Goal: Task Accomplishment & Management: Use online tool/utility

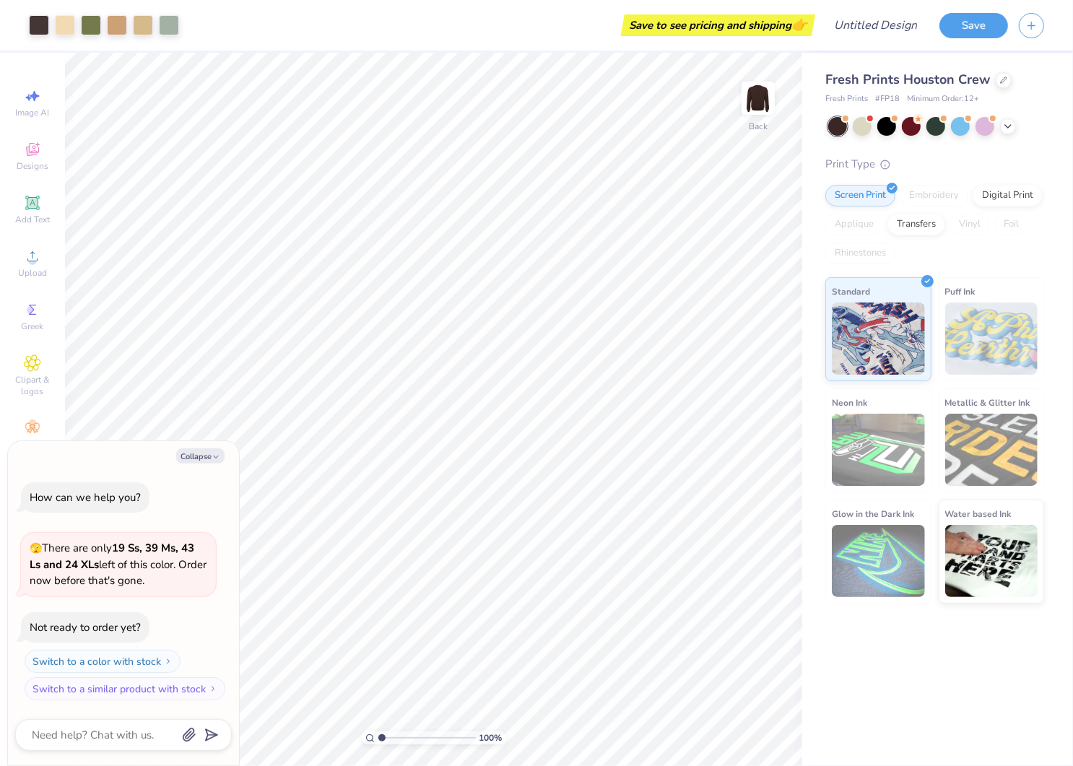
type textarea "x"
type input "1.01005583736383"
click at [201, 456] on button "Collapse" at bounding box center [200, 455] width 48 height 15
type textarea "x"
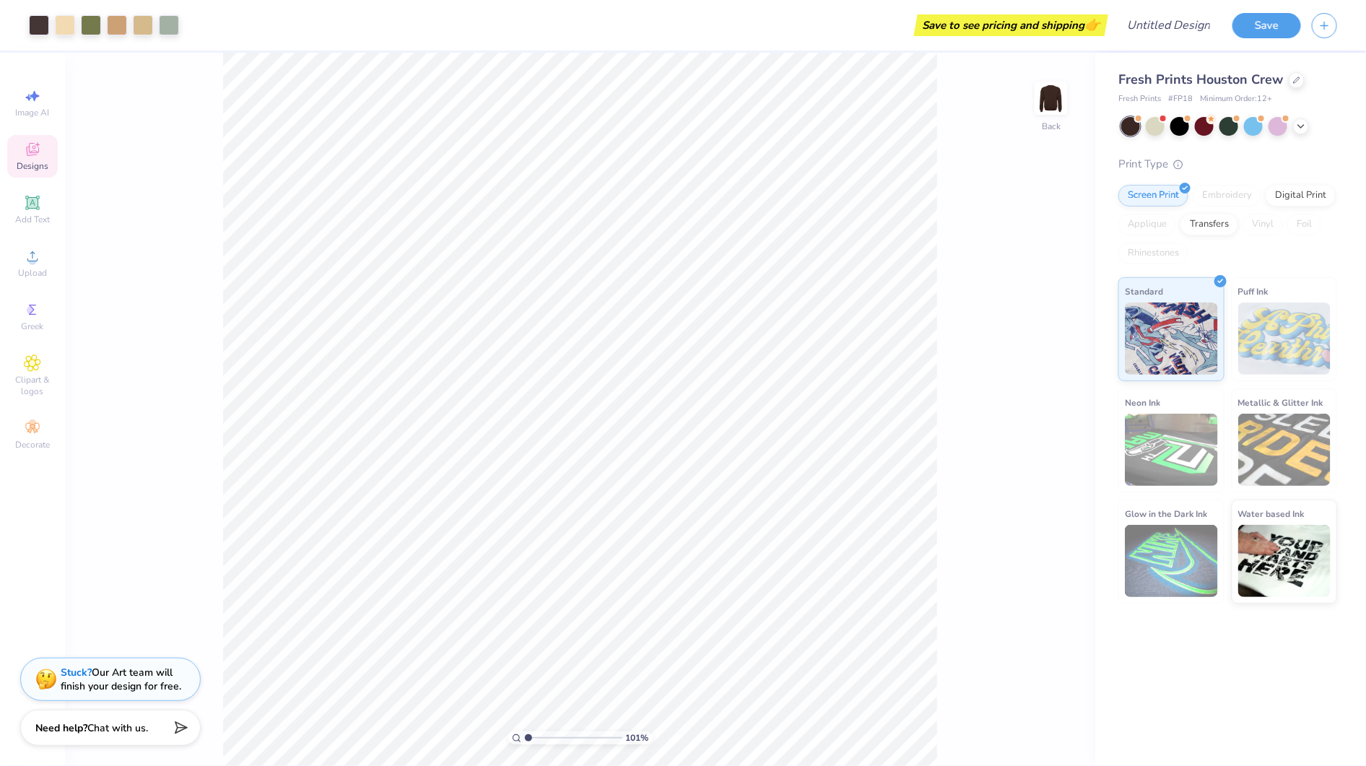
click at [51, 160] on div "Designs" at bounding box center [32, 156] width 51 height 43
type input "1.01005583736383"
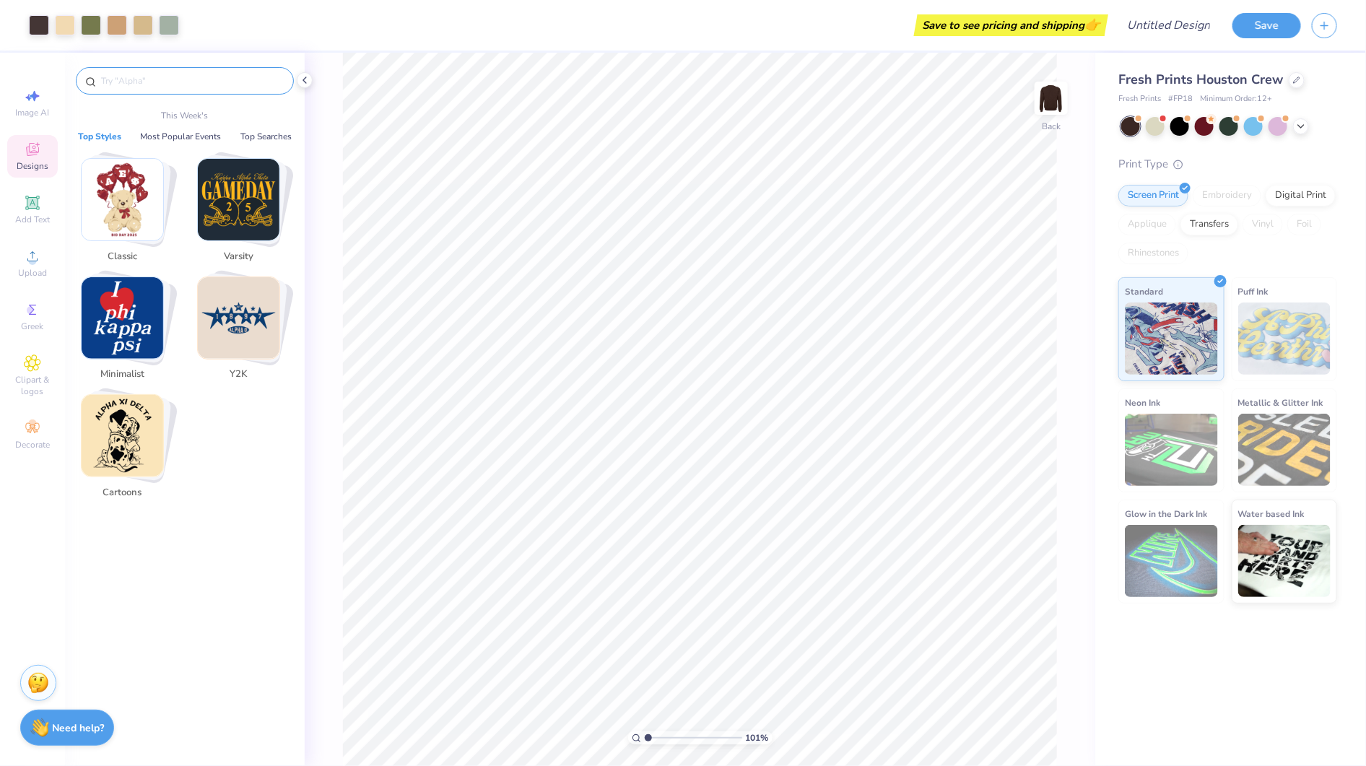
click at [216, 85] on input "text" at bounding box center [192, 81] width 185 height 14
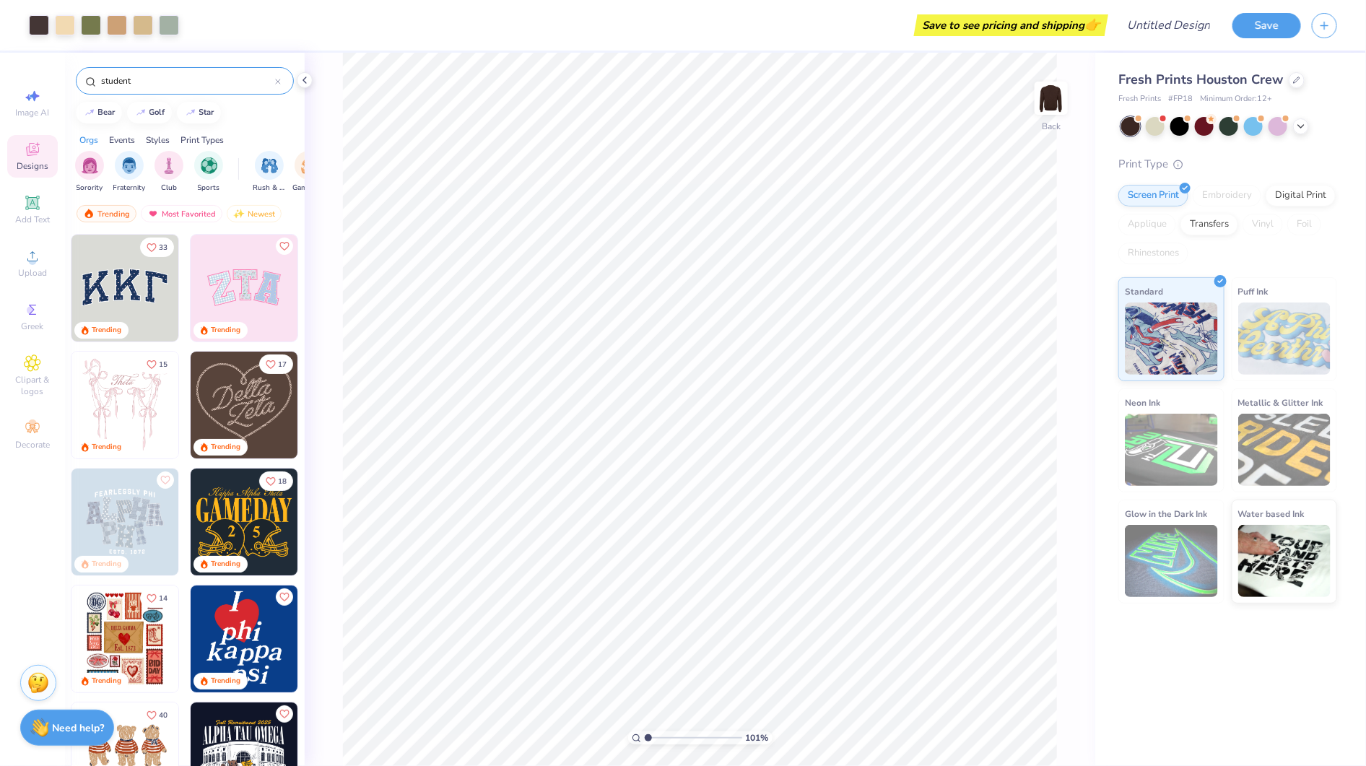
type input "student"
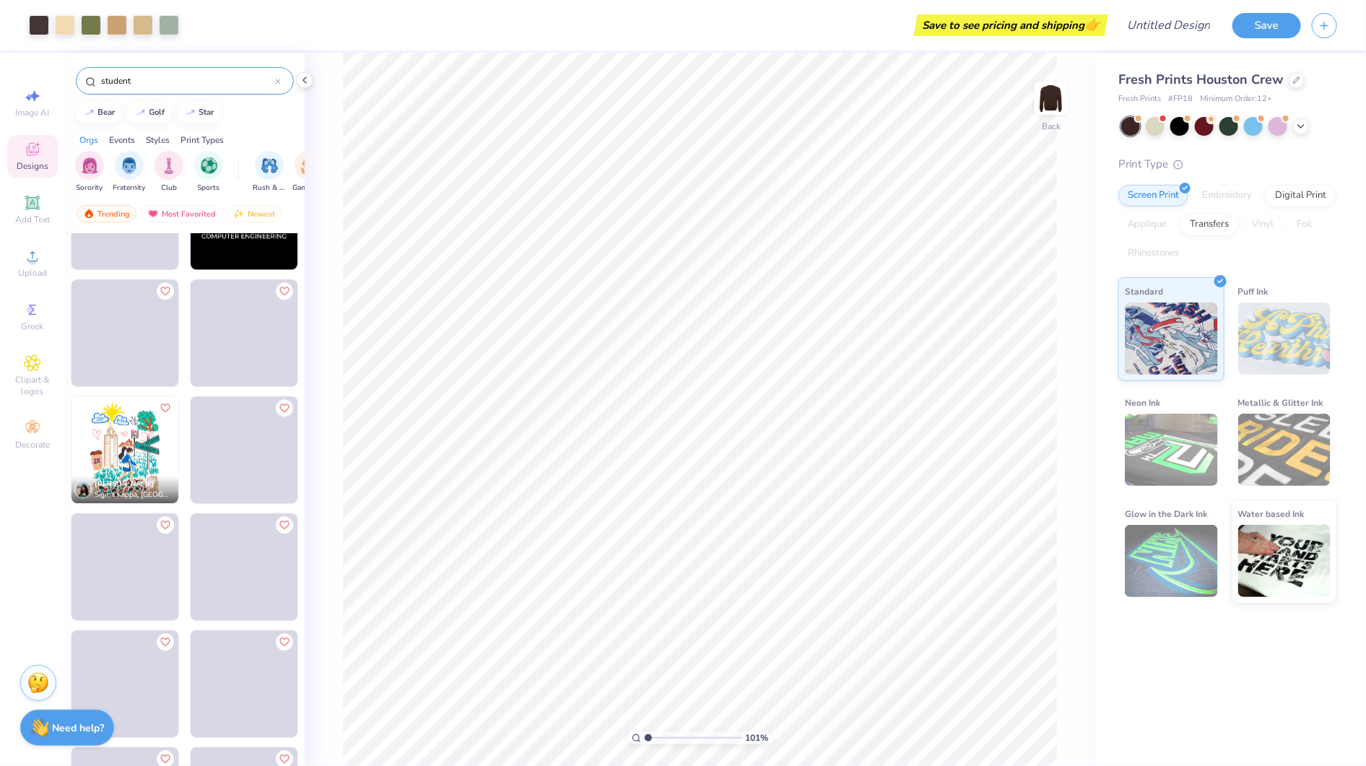
scroll to position [1720, 0]
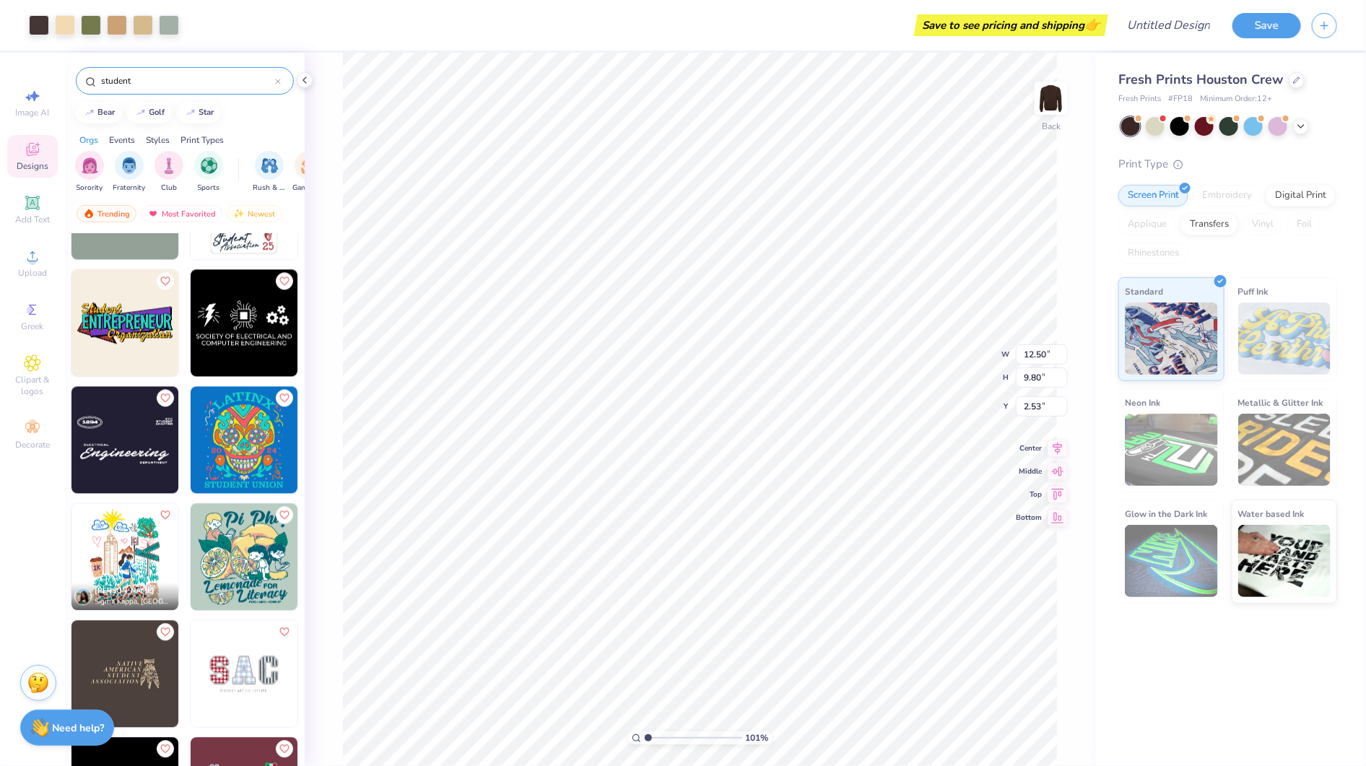
type input "1.01005583736383"
type input "4.39"
type input "0.34"
type input "11.93"
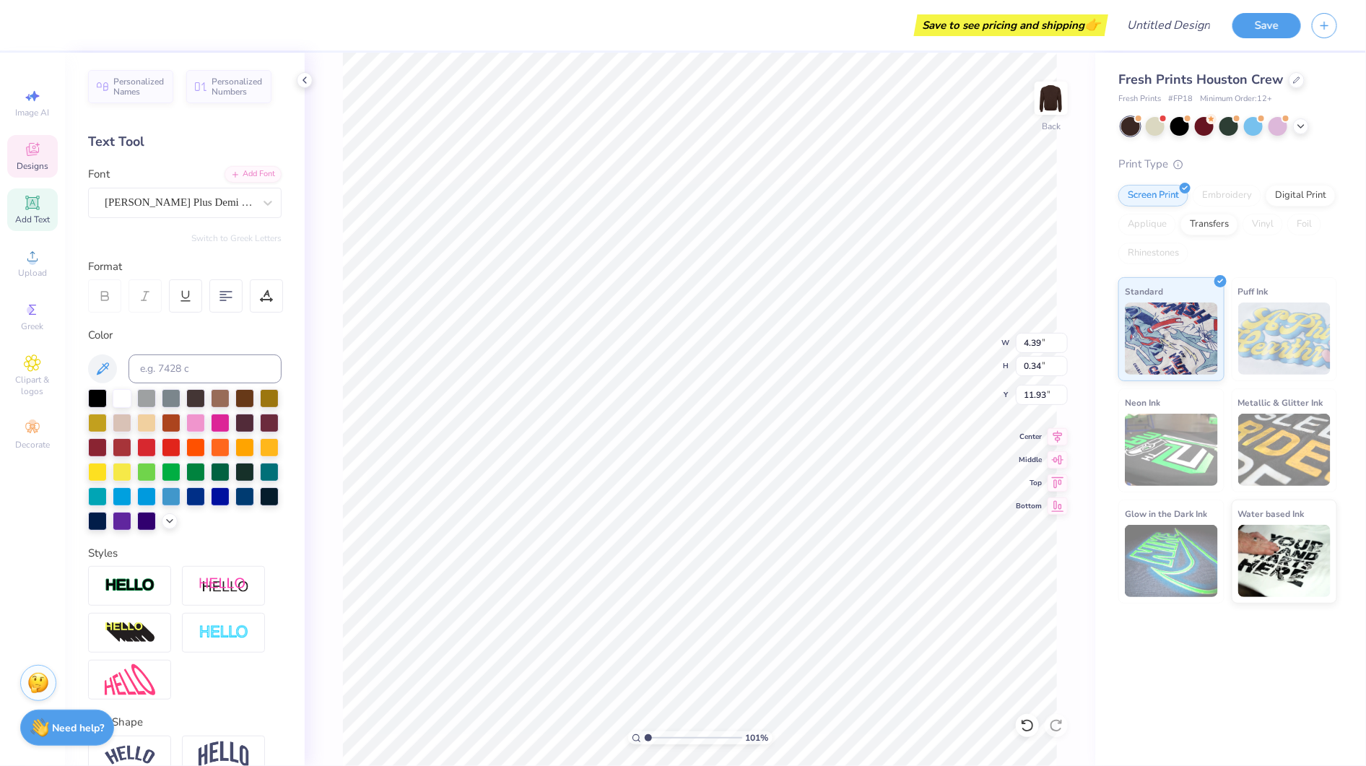
type input "1.01005583736383"
type textarea "BROTHERHOOD 202"
type input "1.01005583736383"
type textarea "BROTHERHOOD 2025"
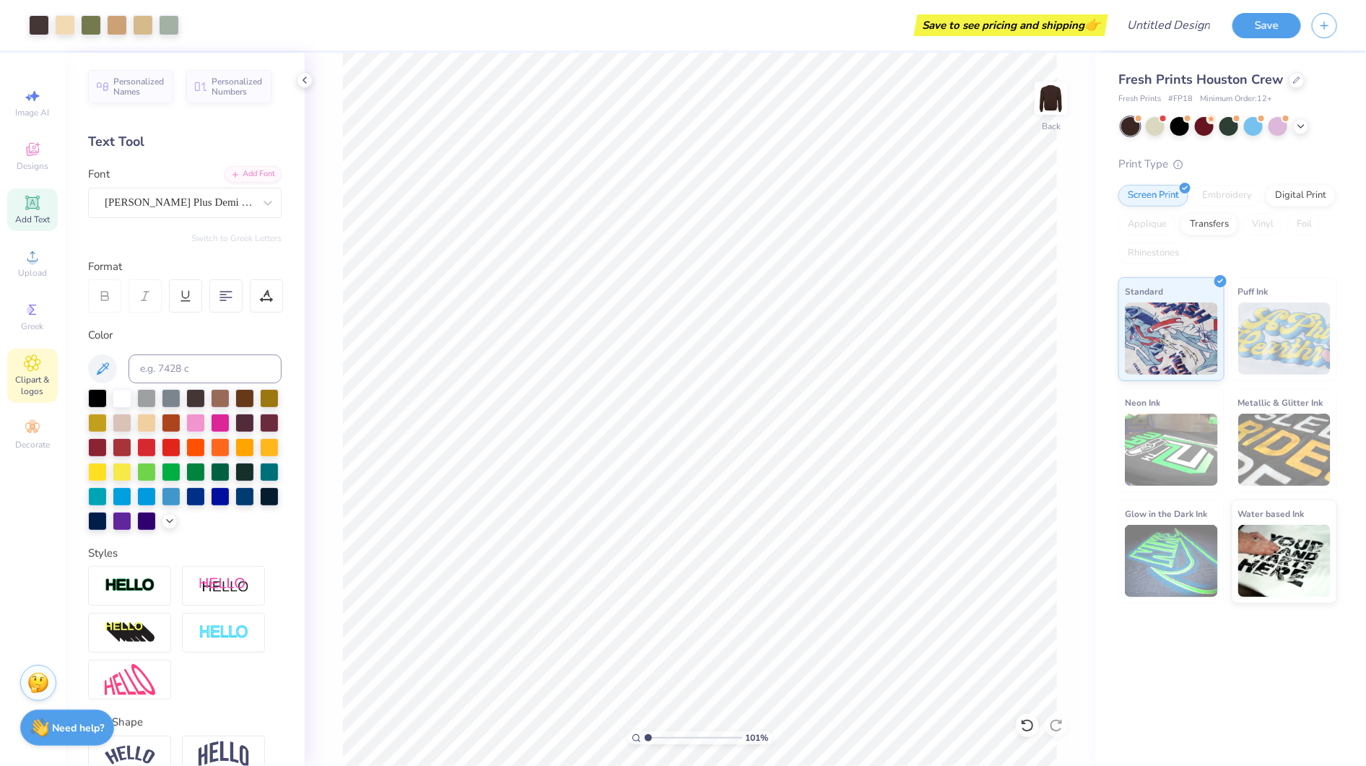
click at [32, 375] on span "Clipart & logos" at bounding box center [32, 385] width 51 height 23
type input "1.01005583736383"
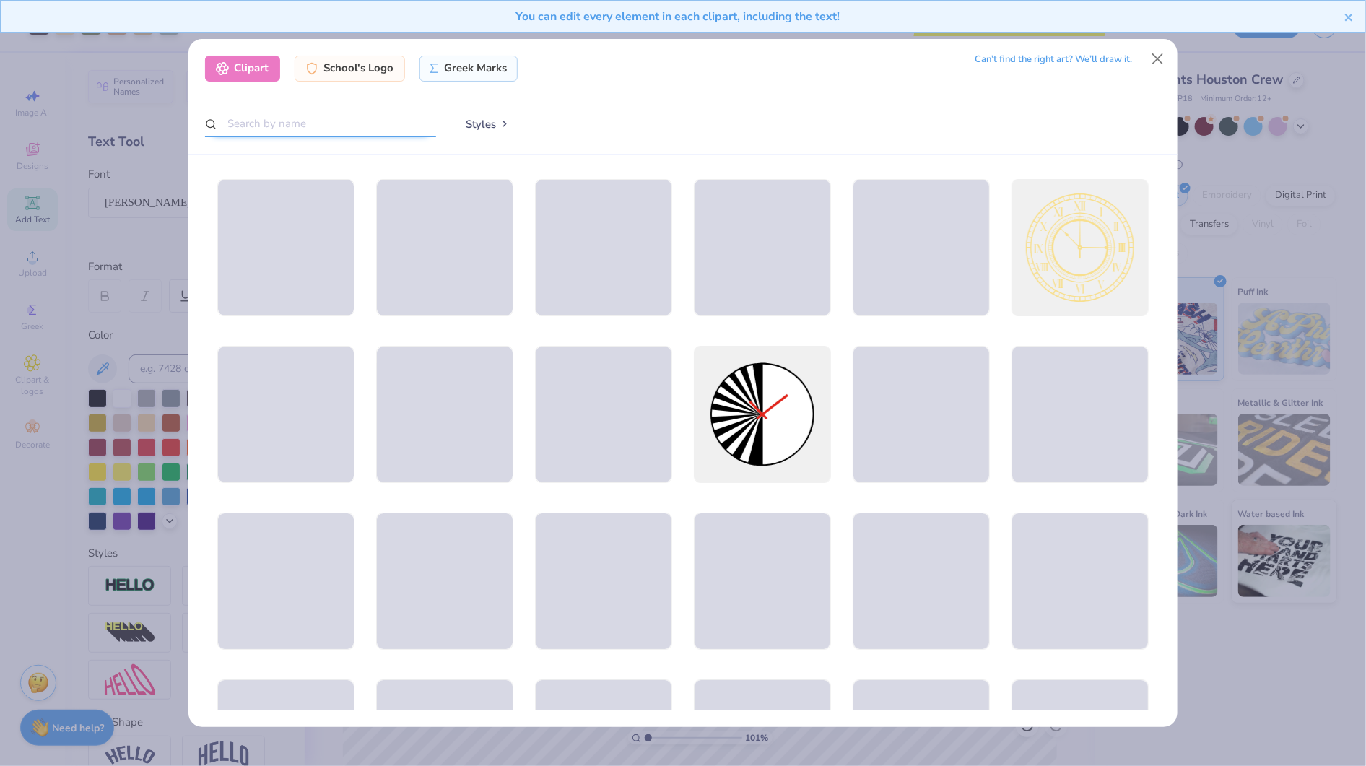
click at [359, 129] on input "text" at bounding box center [320, 123] width 231 height 27
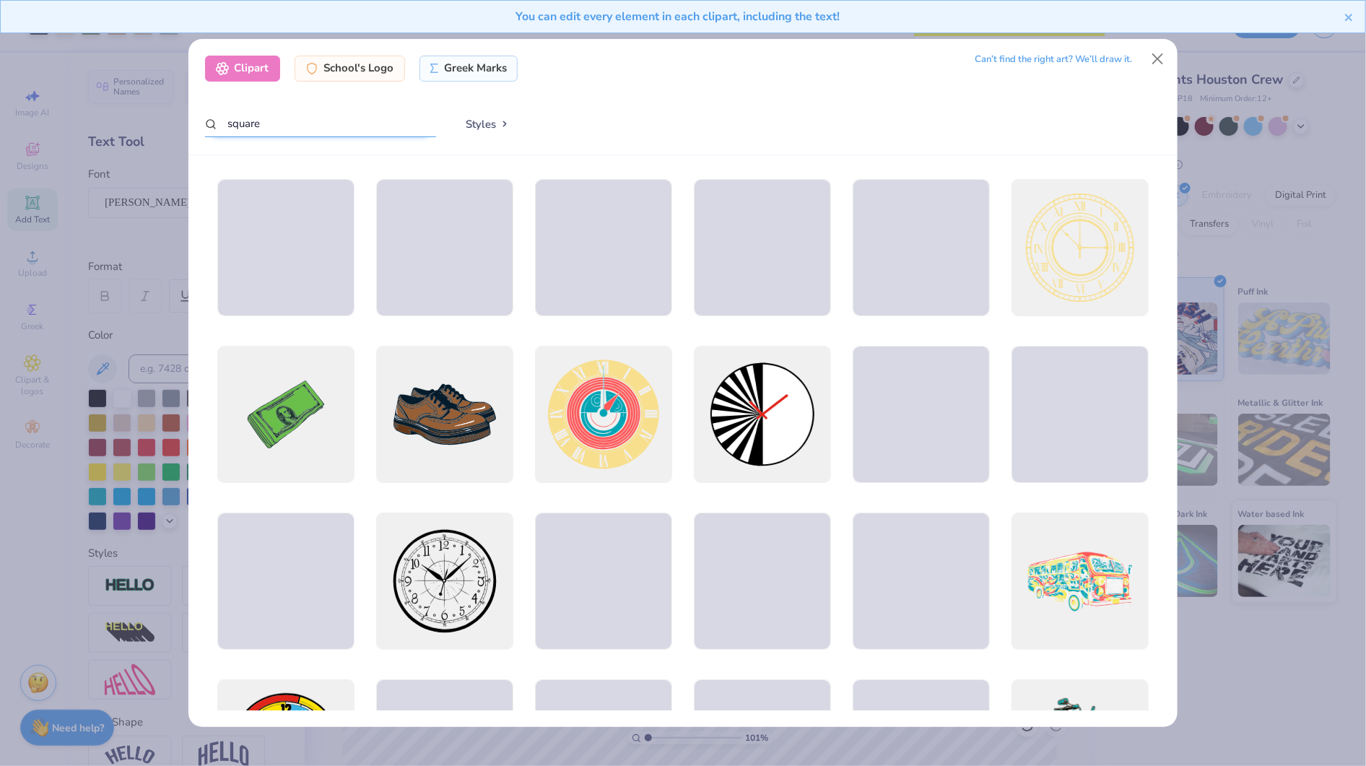
type input "square"
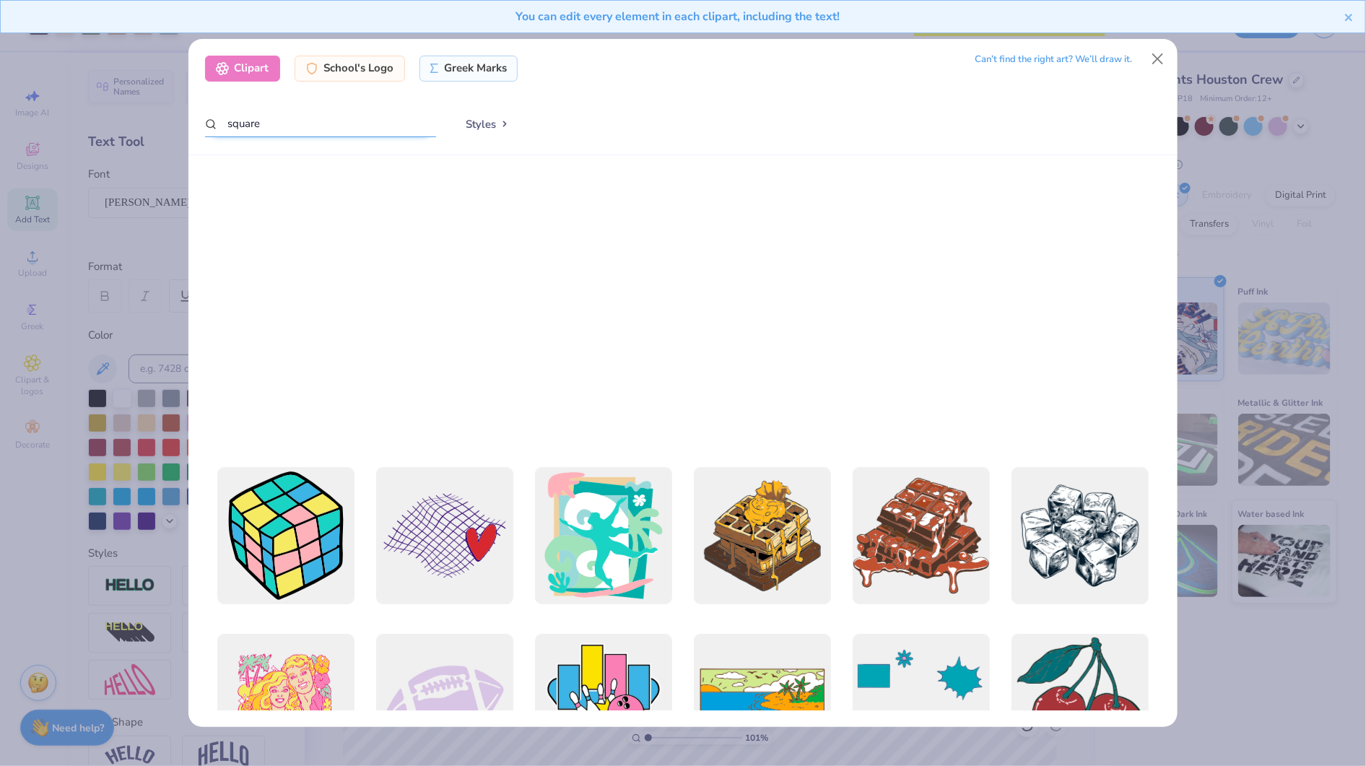
scroll to position [0, 0]
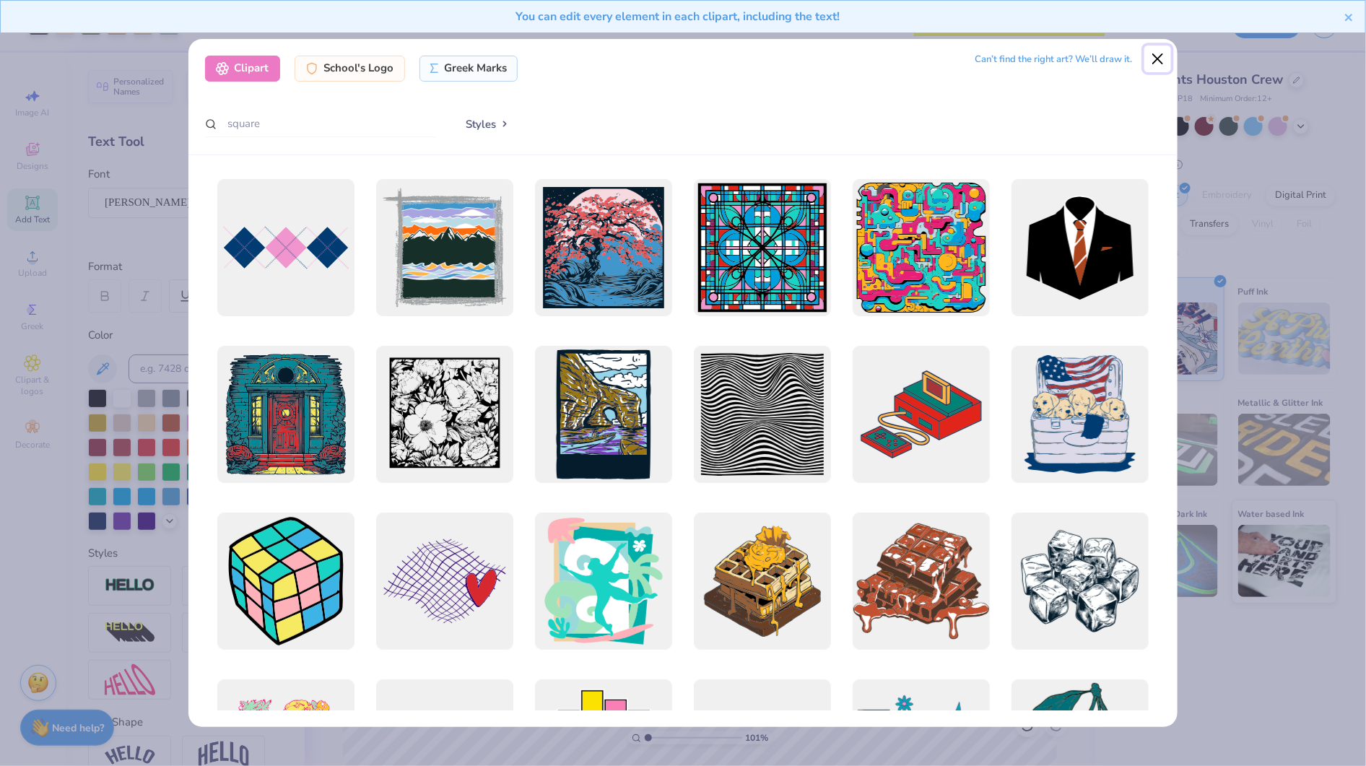
click at [1161, 55] on button "Close" at bounding box center [1158, 58] width 27 height 27
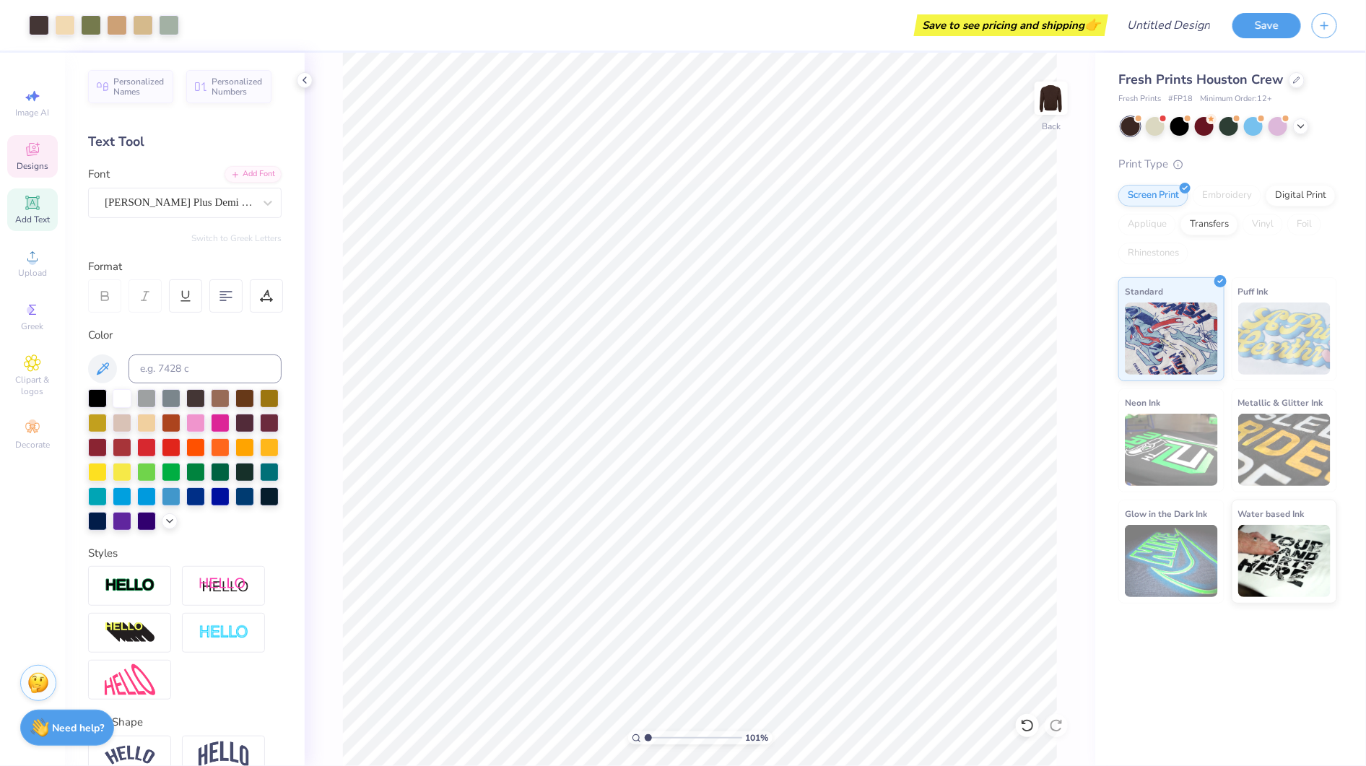
click at [48, 169] on span "Designs" at bounding box center [33, 166] width 32 height 12
type input "1.01005583736383"
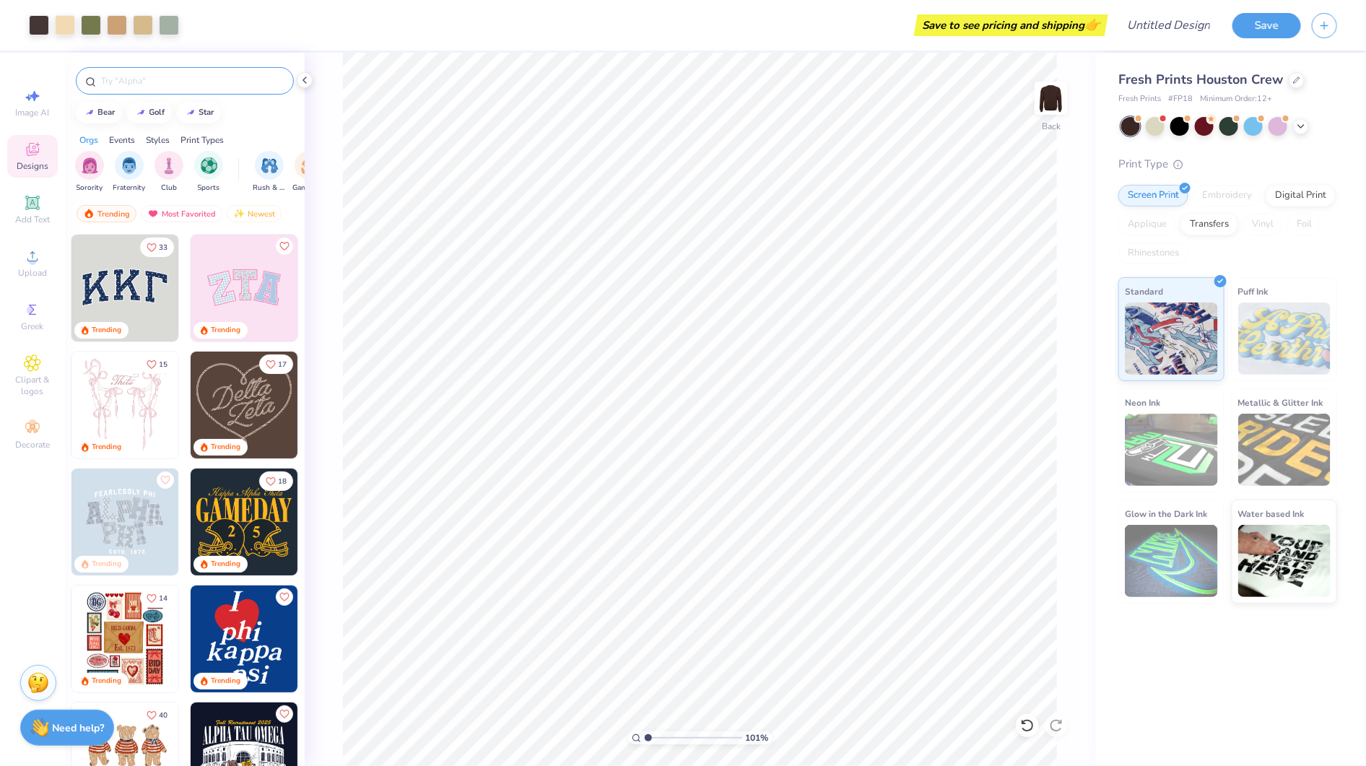
click at [204, 79] on input "text" at bounding box center [192, 81] width 185 height 14
type input "latinx"
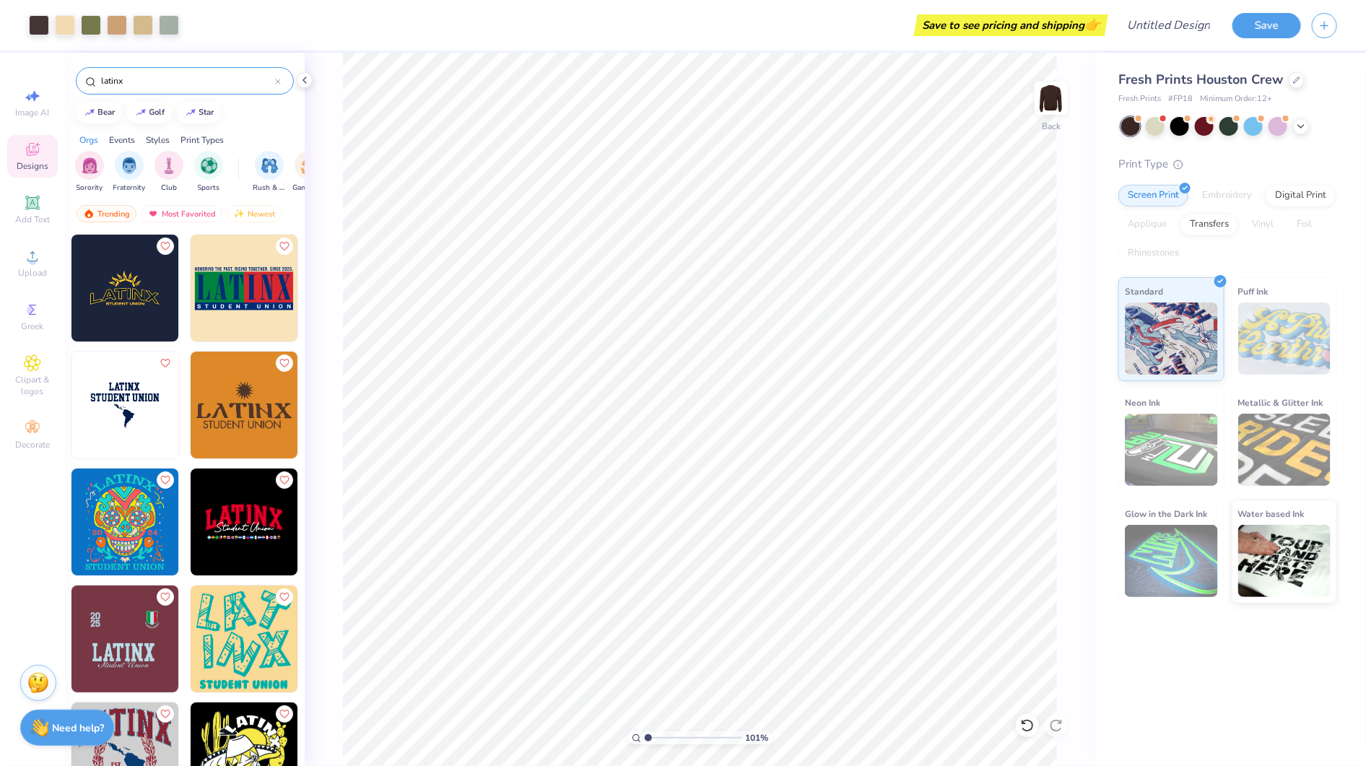
click at [247, 319] on img at bounding box center [244, 288] width 107 height 107
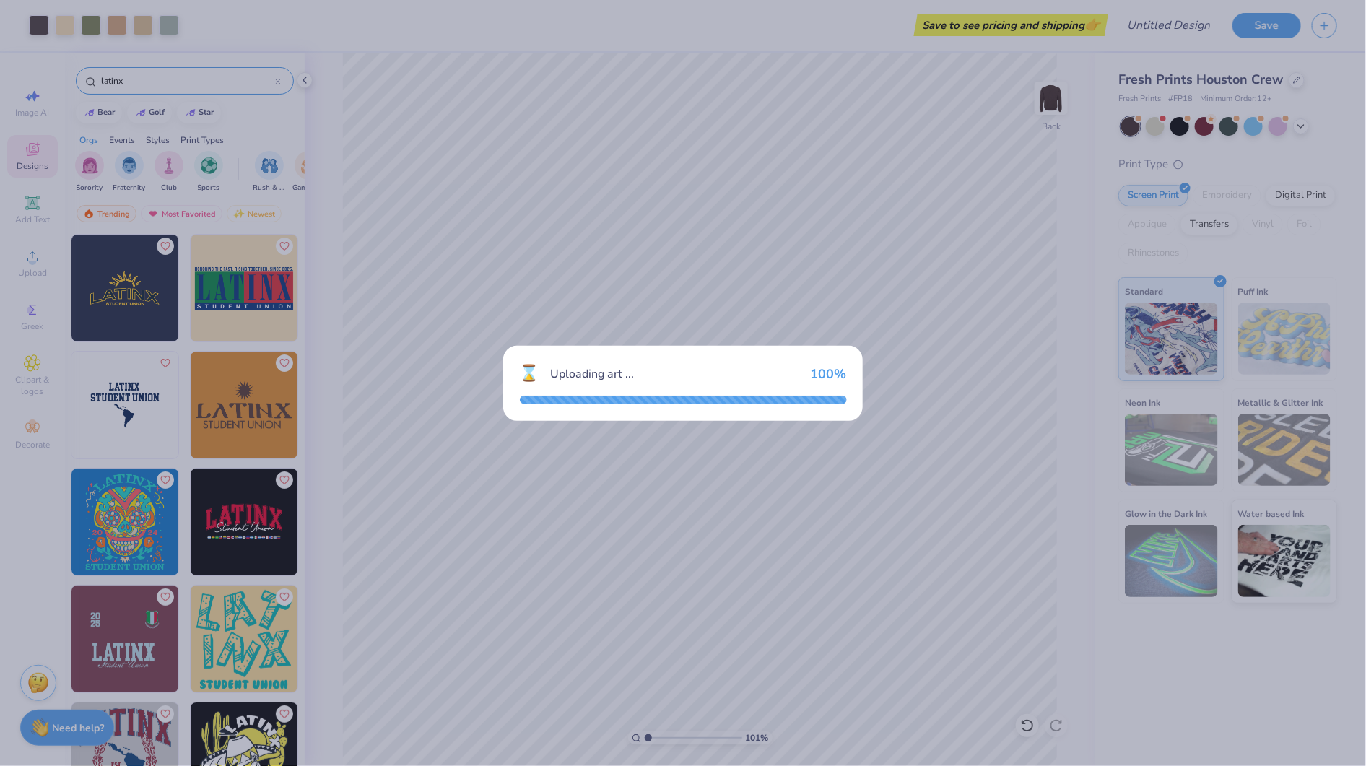
type input "1.01005583736383"
type textarea "x"
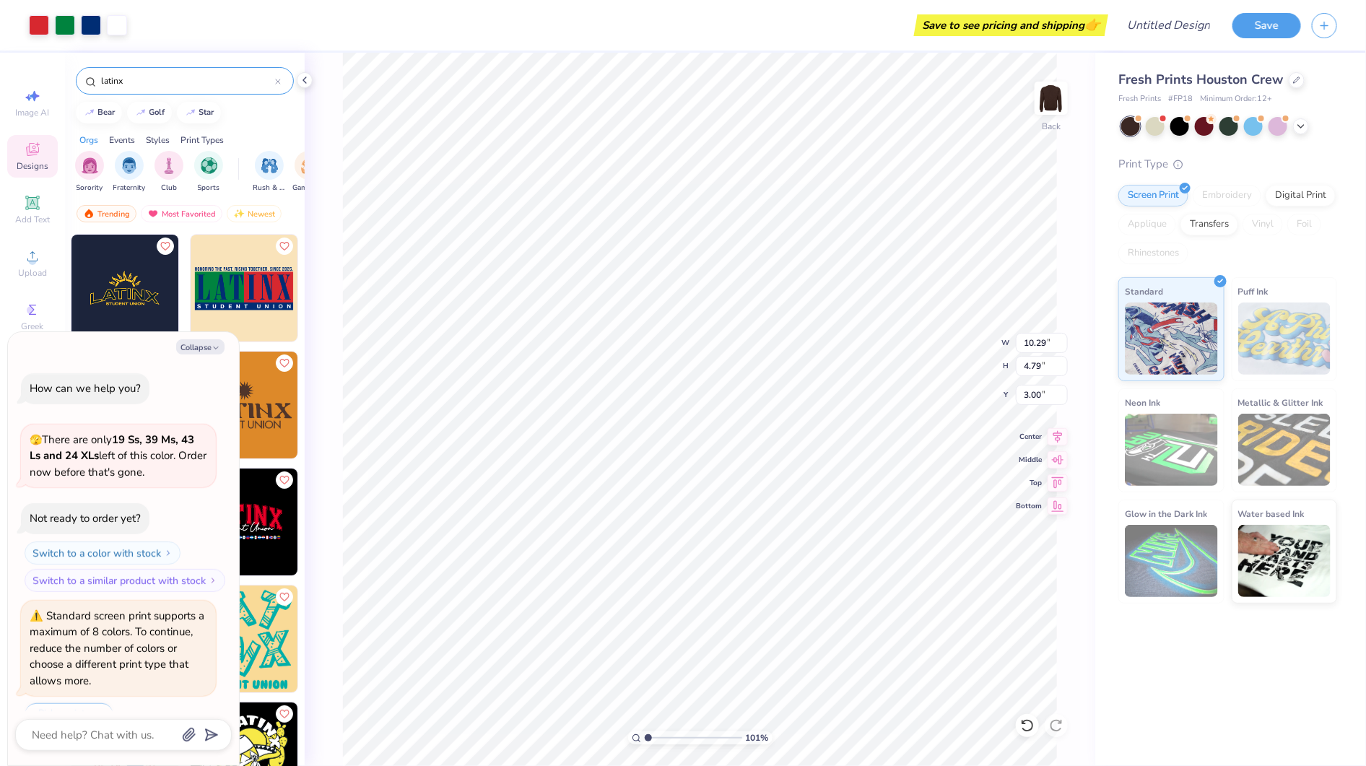
scroll to position [35, 0]
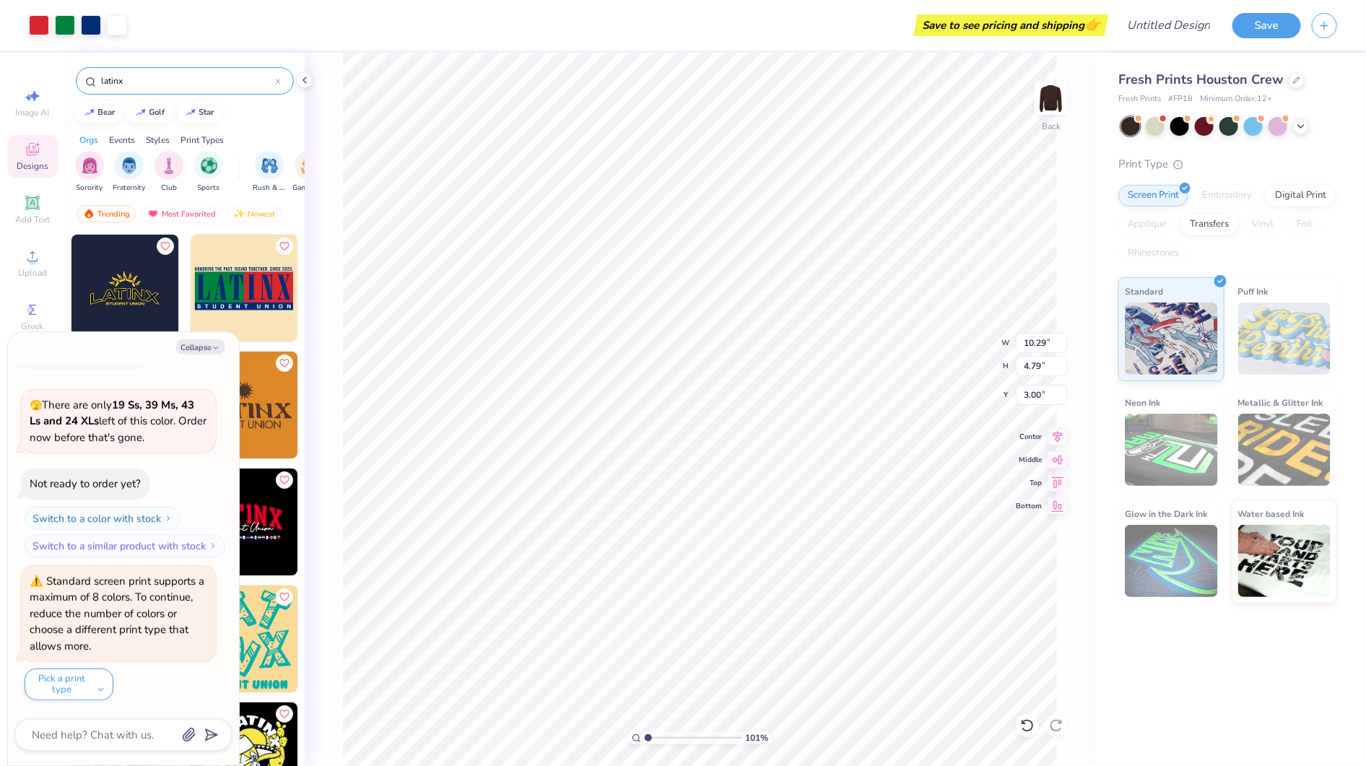
type input "1.01005583736383"
type textarea "x"
type input "1.01005583736383"
type textarea "x"
type input "14.78"
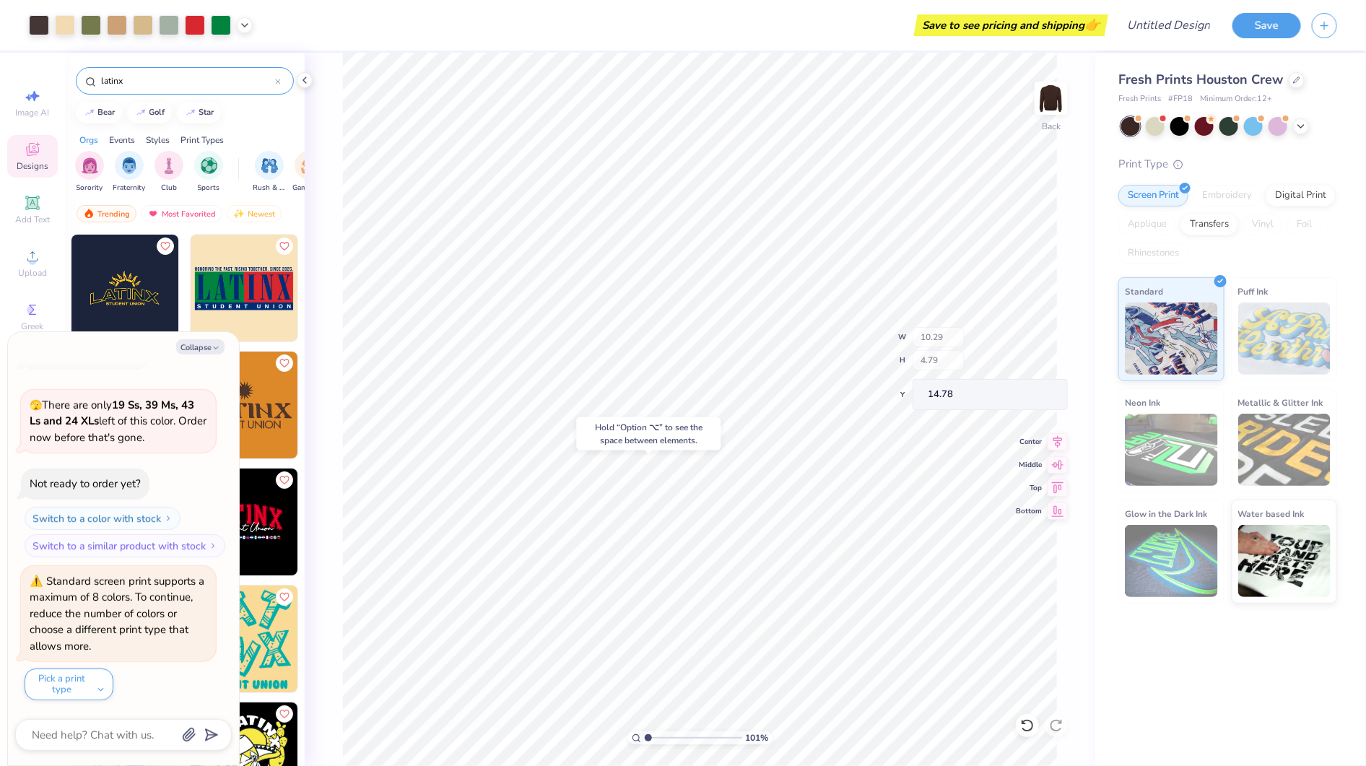
type input "1.01005583736383"
type textarea "x"
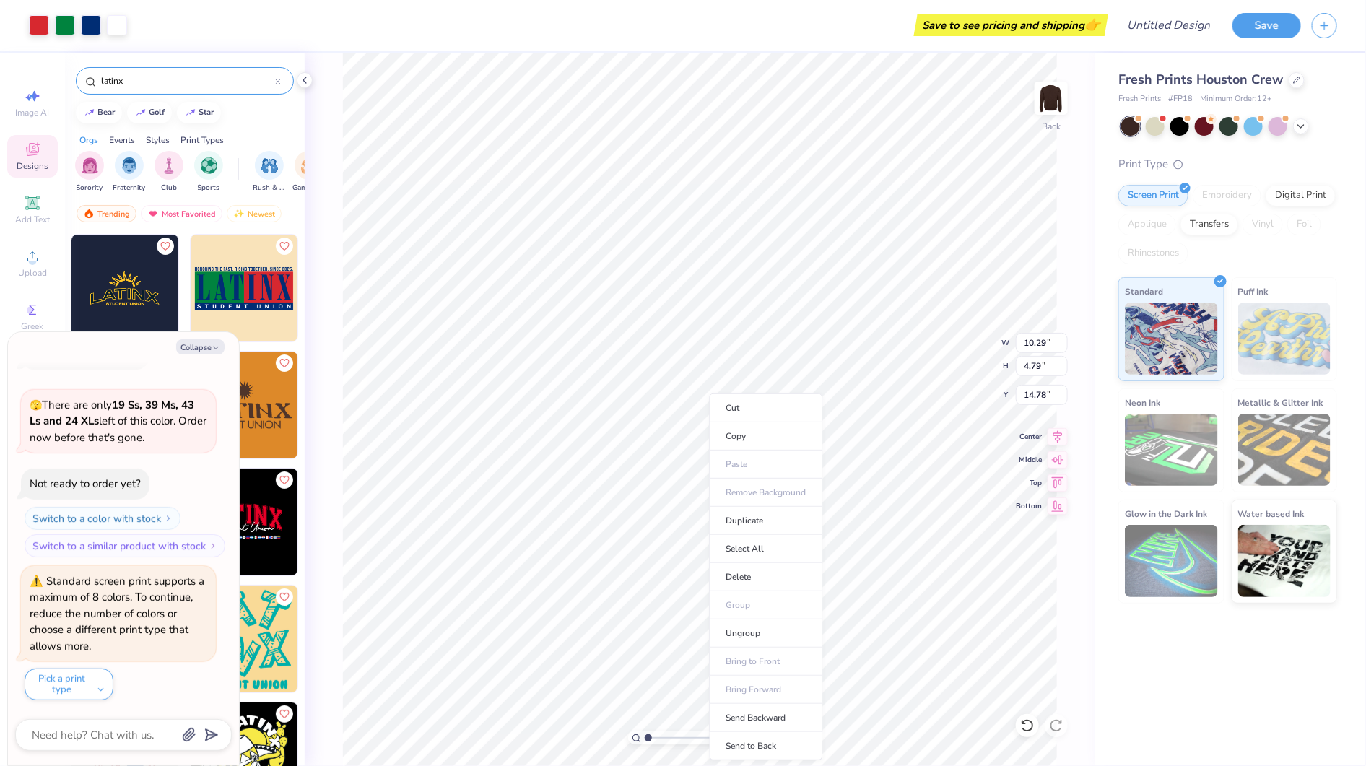
type input "1"
click at [759, 627] on li "Ungroup" at bounding box center [766, 634] width 113 height 28
type textarea "x"
type input "10.16"
type input "7.97"
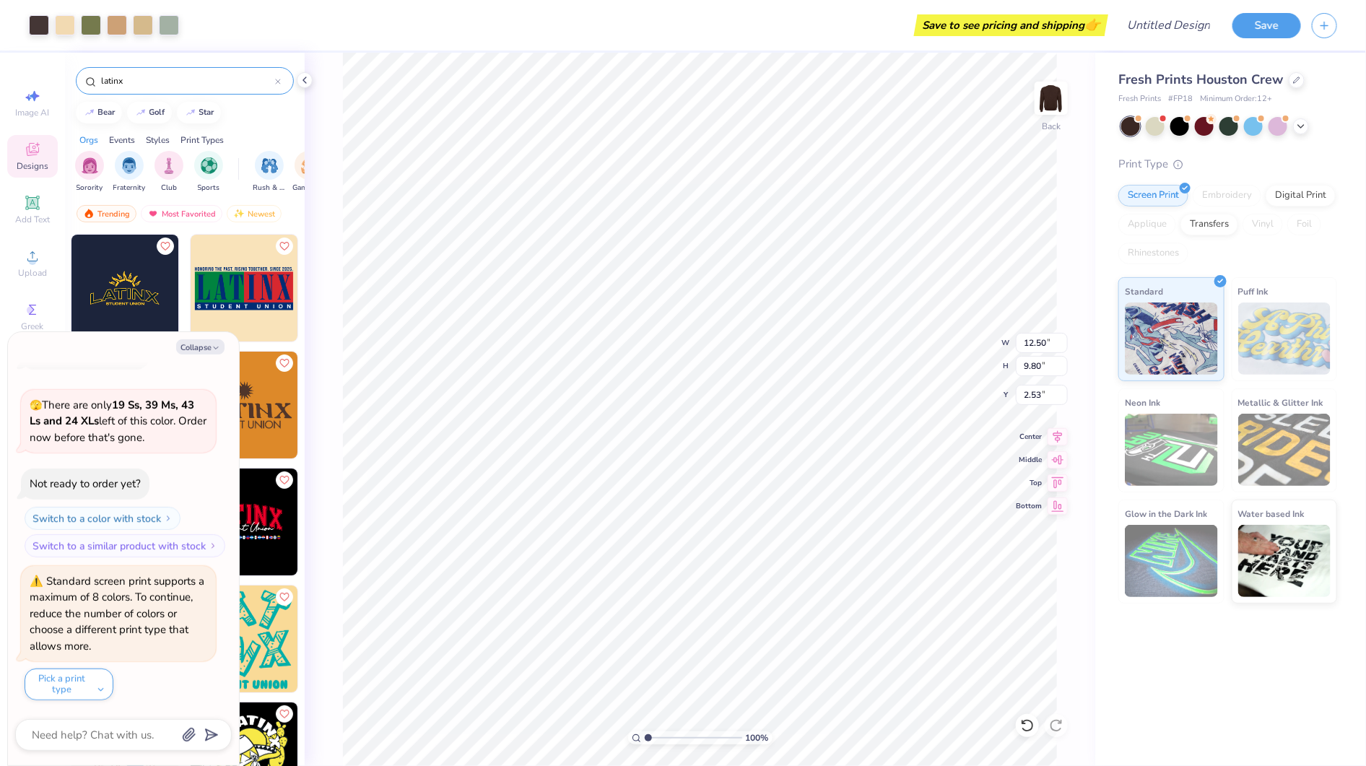
type input "4.36"
type textarea "x"
type input "3.52"
type textarea "x"
type input "9.81"
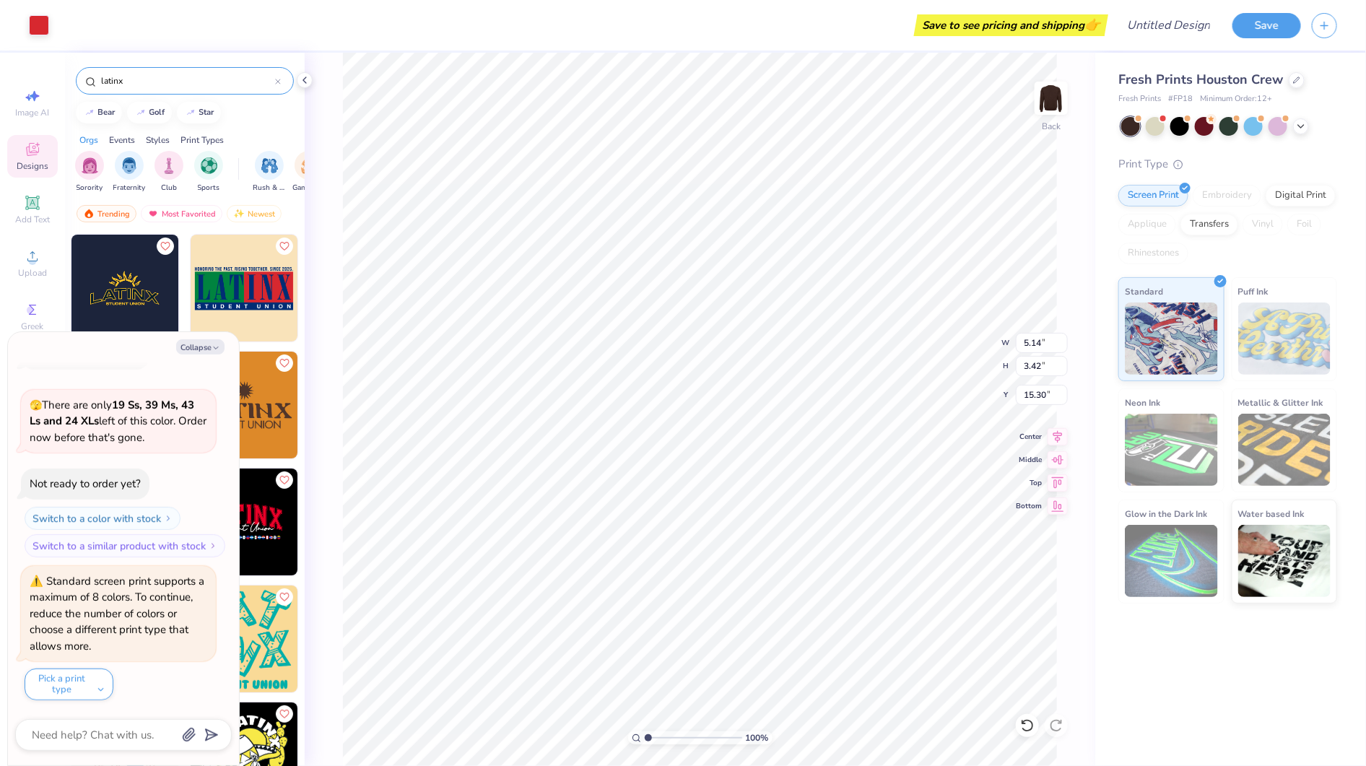
type input "2.79"
type input "15.62"
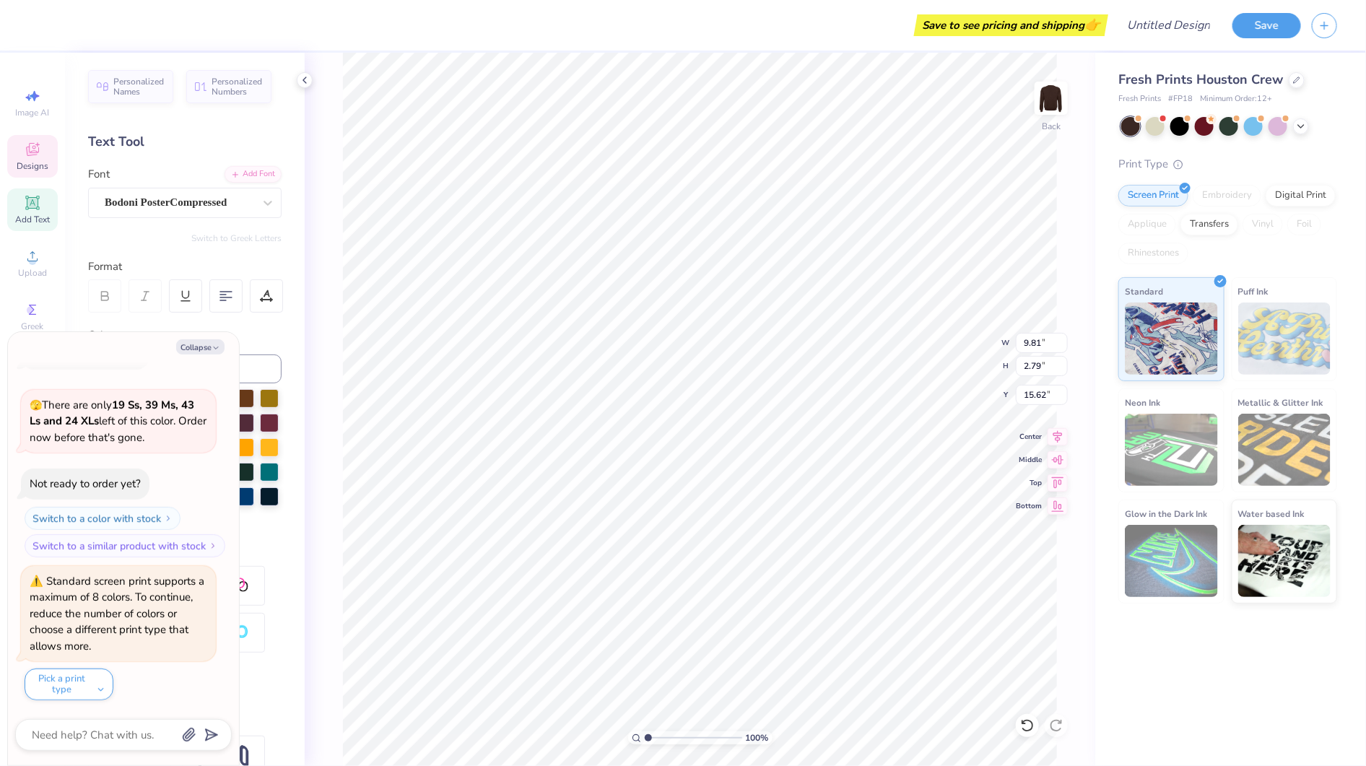
type textarea "x"
type input "5.14"
type input "3.42"
type input "15.30"
type textarea "x"
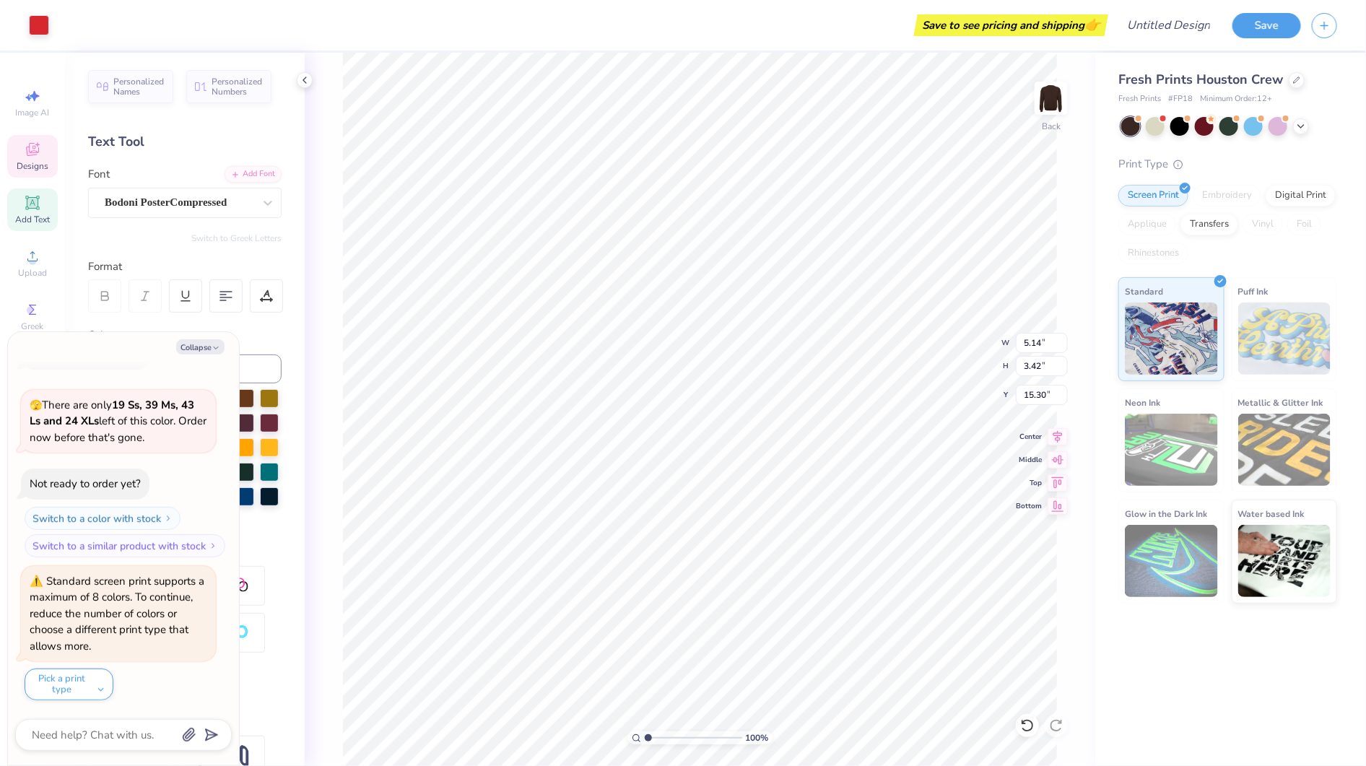
type input "3.00"
type textarea "x"
type input "11.75"
type input "7.80"
type textarea "x"
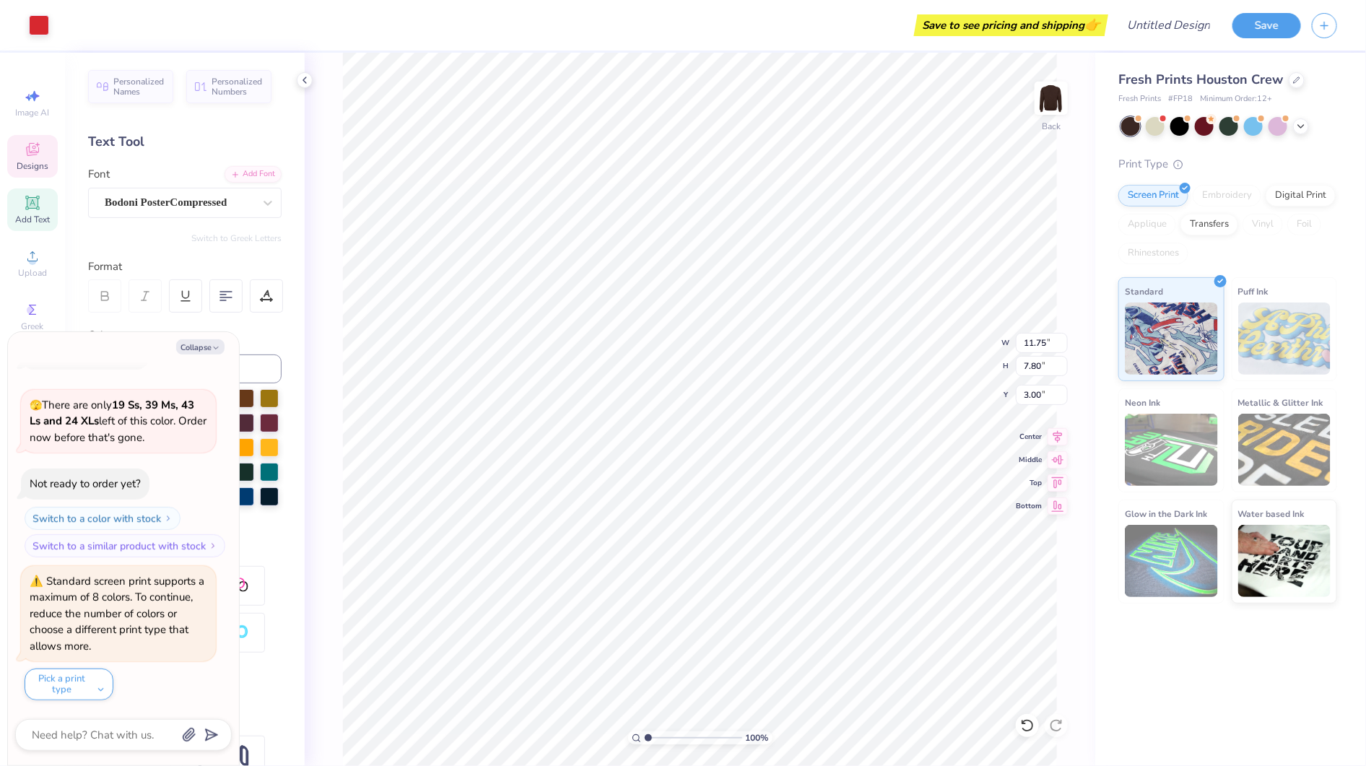
type input "2.37"
type textarea "x"
type input "13.20"
type input "8.77"
type textarea "x"
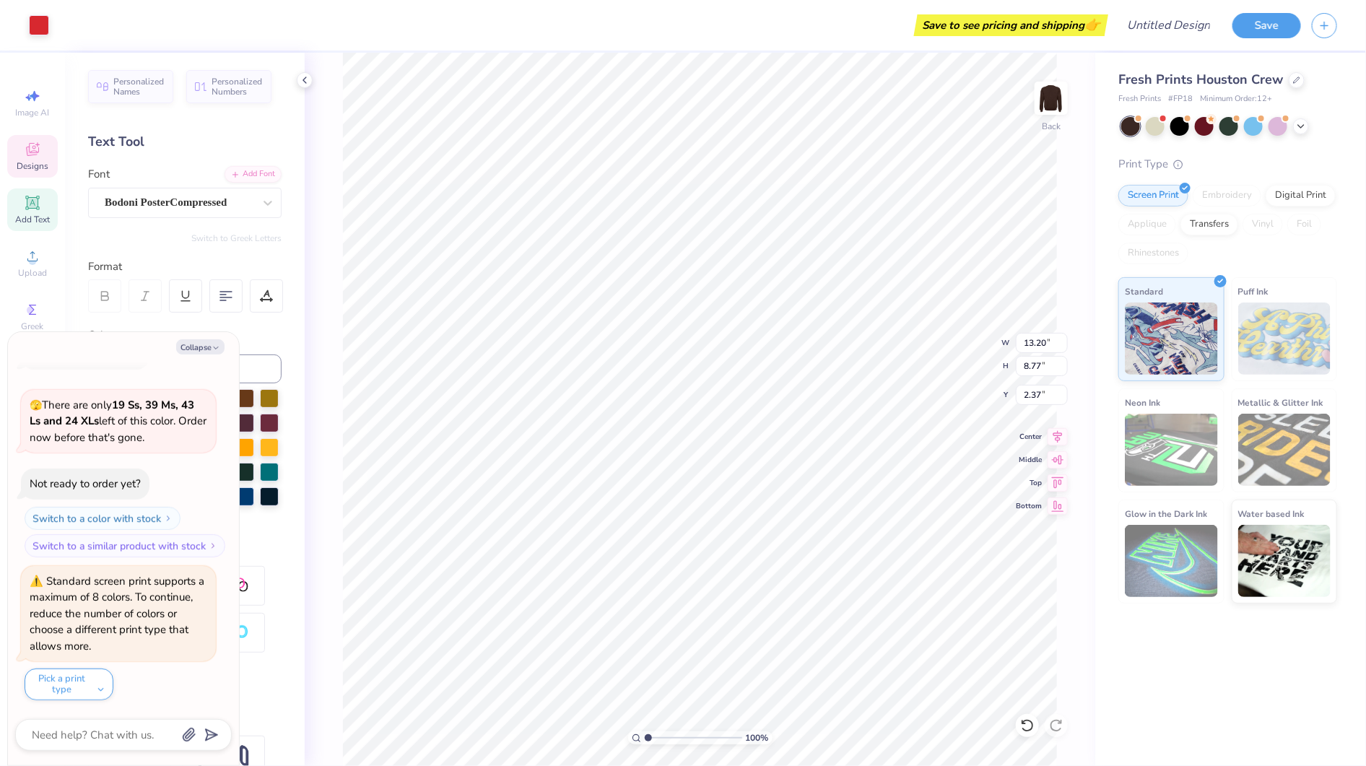
type input "3.00"
click at [818, 659] on li "Send to Back" at bounding box center [815, 655] width 113 height 28
click at [38, 20] on div at bounding box center [39, 24] width 20 height 20
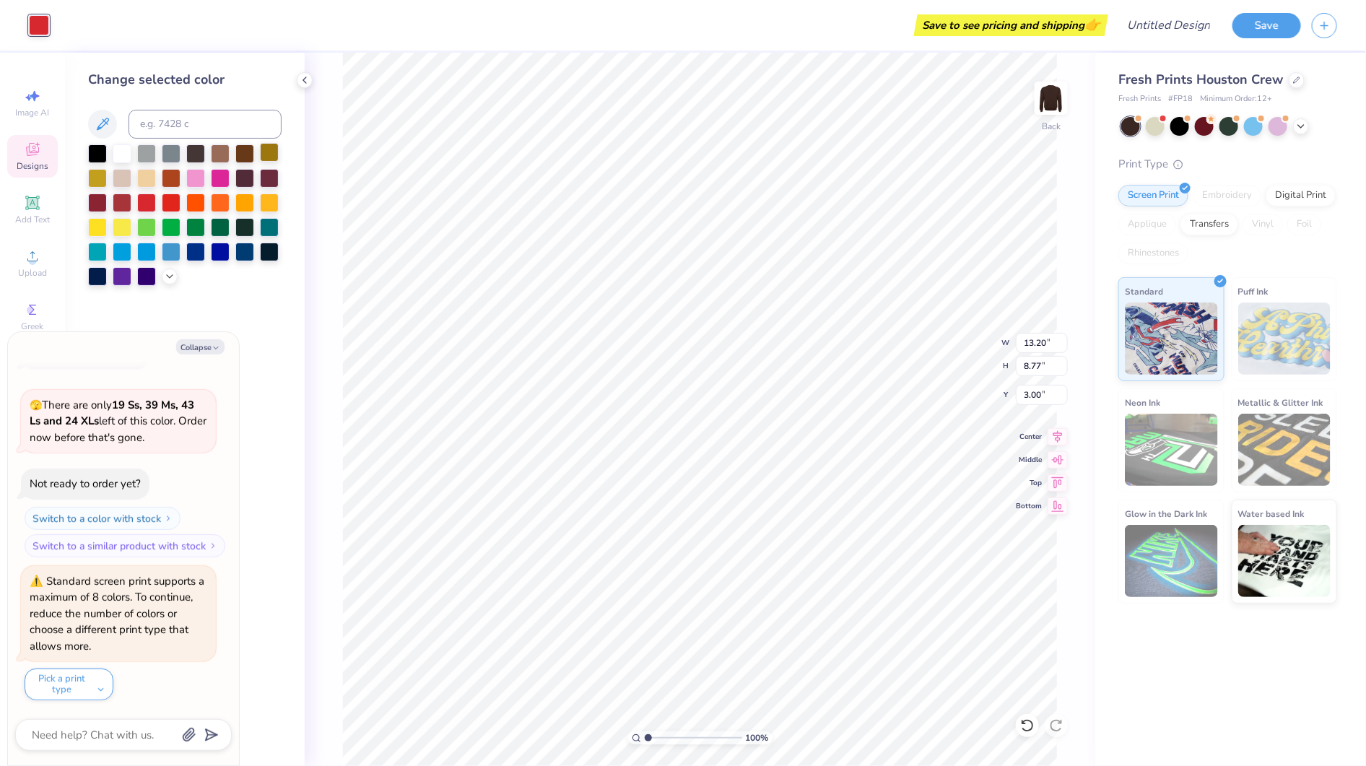
click at [269, 148] on div at bounding box center [269, 152] width 19 height 19
click at [227, 151] on div at bounding box center [220, 152] width 19 height 19
click at [260, 176] on div at bounding box center [269, 177] width 19 height 19
click at [175, 279] on div at bounding box center [170, 275] width 16 height 16
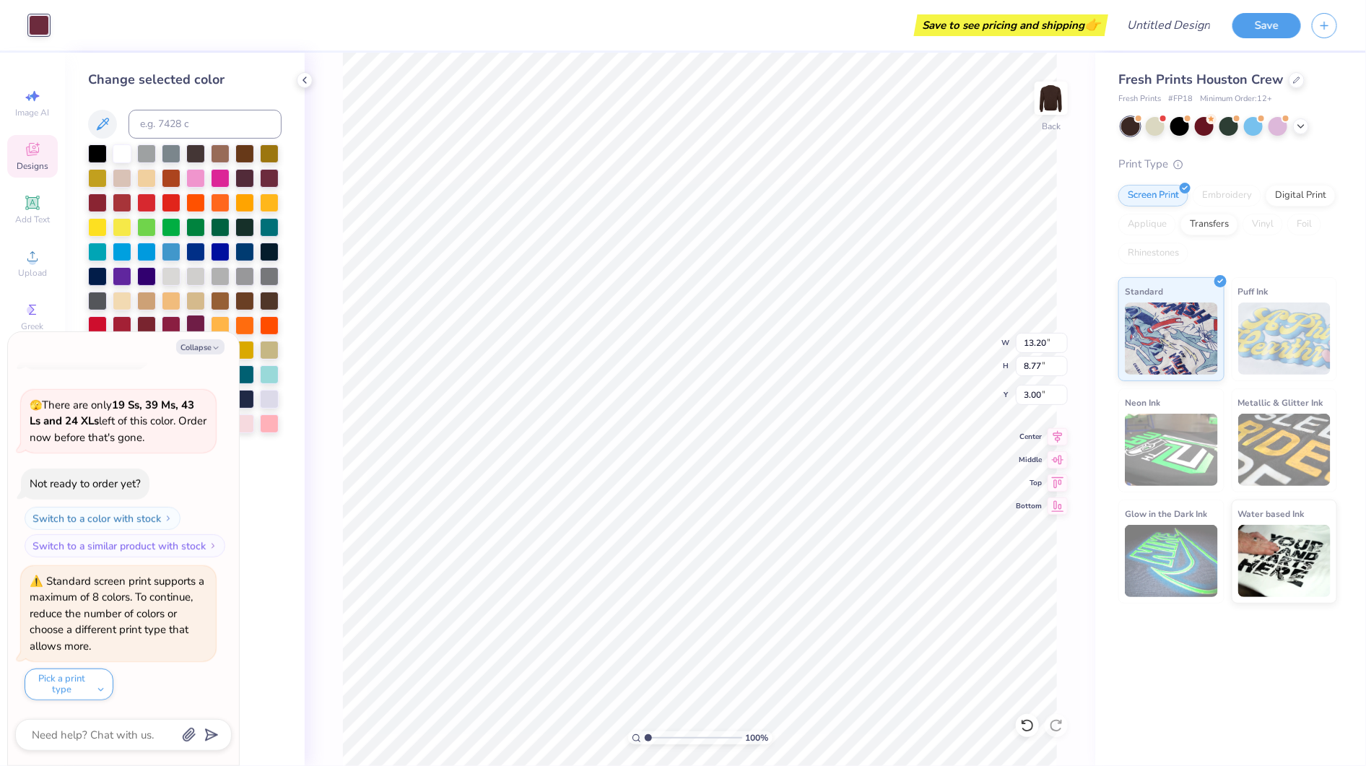
click at [202, 328] on div at bounding box center [195, 324] width 19 height 19
click at [213, 346] on icon "button" at bounding box center [216, 348] width 9 height 9
type textarea "x"
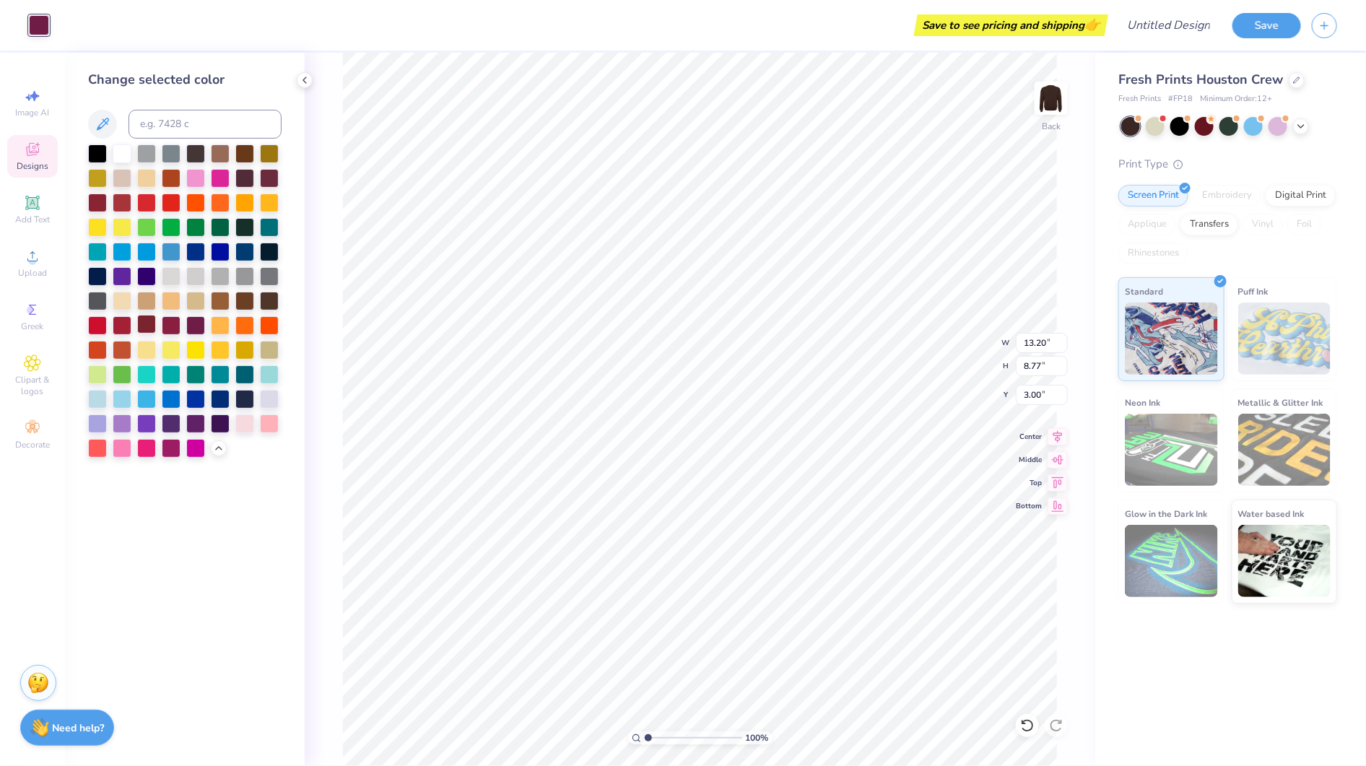
click at [147, 325] on div at bounding box center [146, 324] width 19 height 19
click at [246, 299] on div at bounding box center [244, 299] width 19 height 19
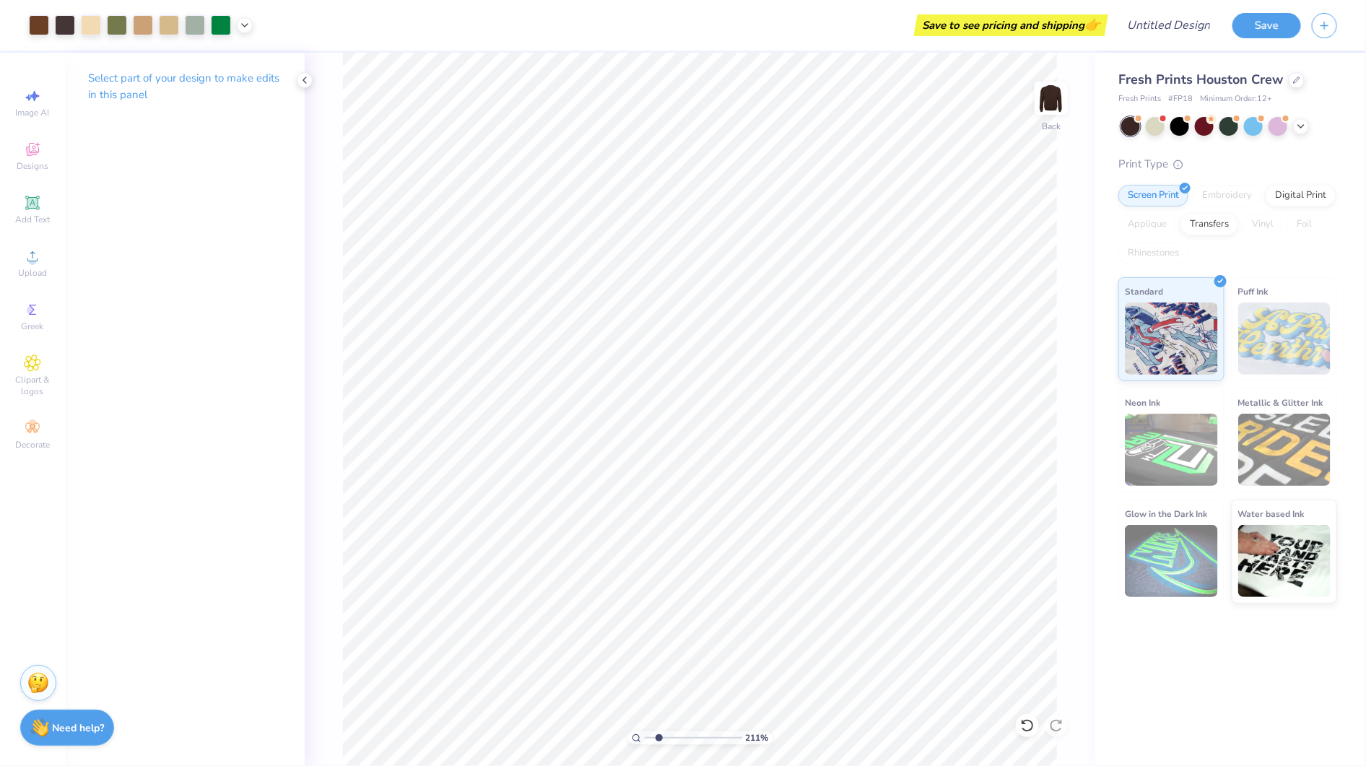
drag, startPoint x: 651, startPoint y: 740, endPoint x: 659, endPoint y: 740, distance: 7.9
type input "2.11"
click at [659, 740] on input "range" at bounding box center [693, 738] width 97 height 13
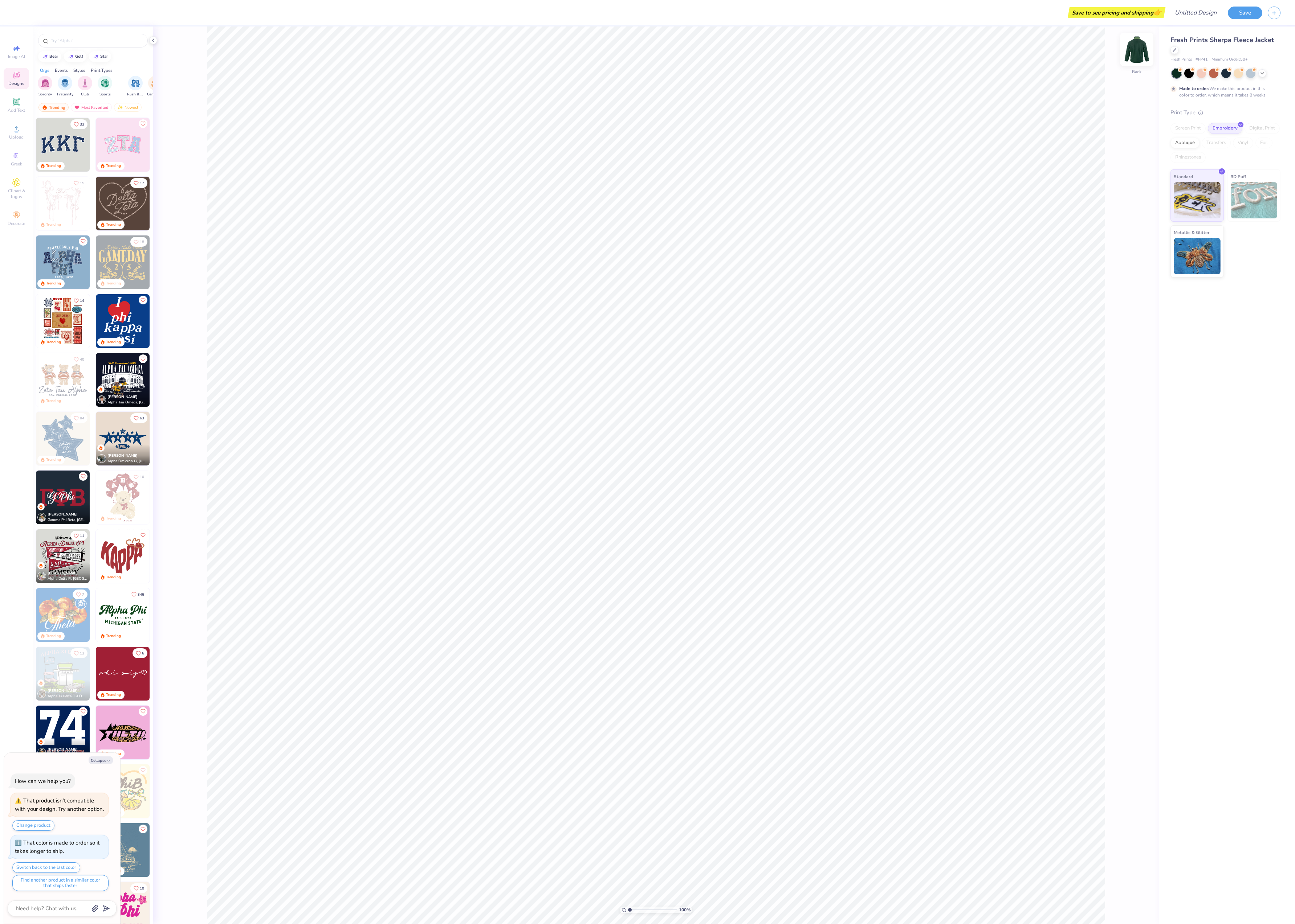
click at [1138, 50] on img at bounding box center [1137, 49] width 29 height 29
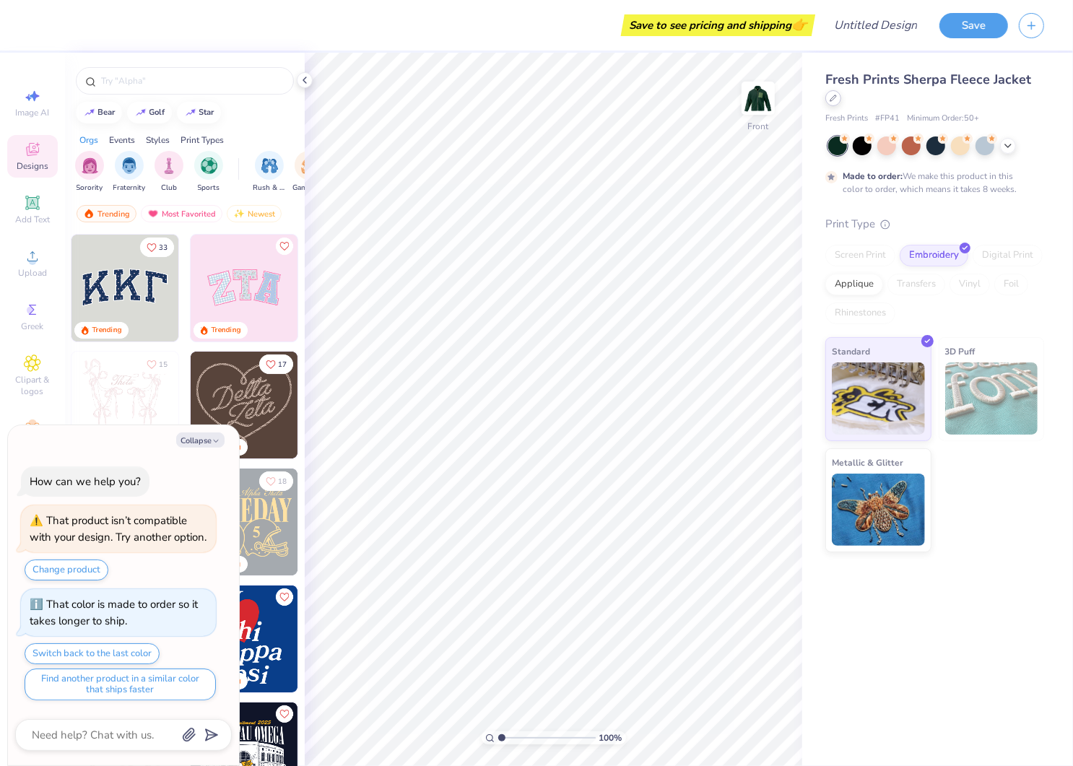
click at [838, 94] on div at bounding box center [833, 98] width 16 height 16
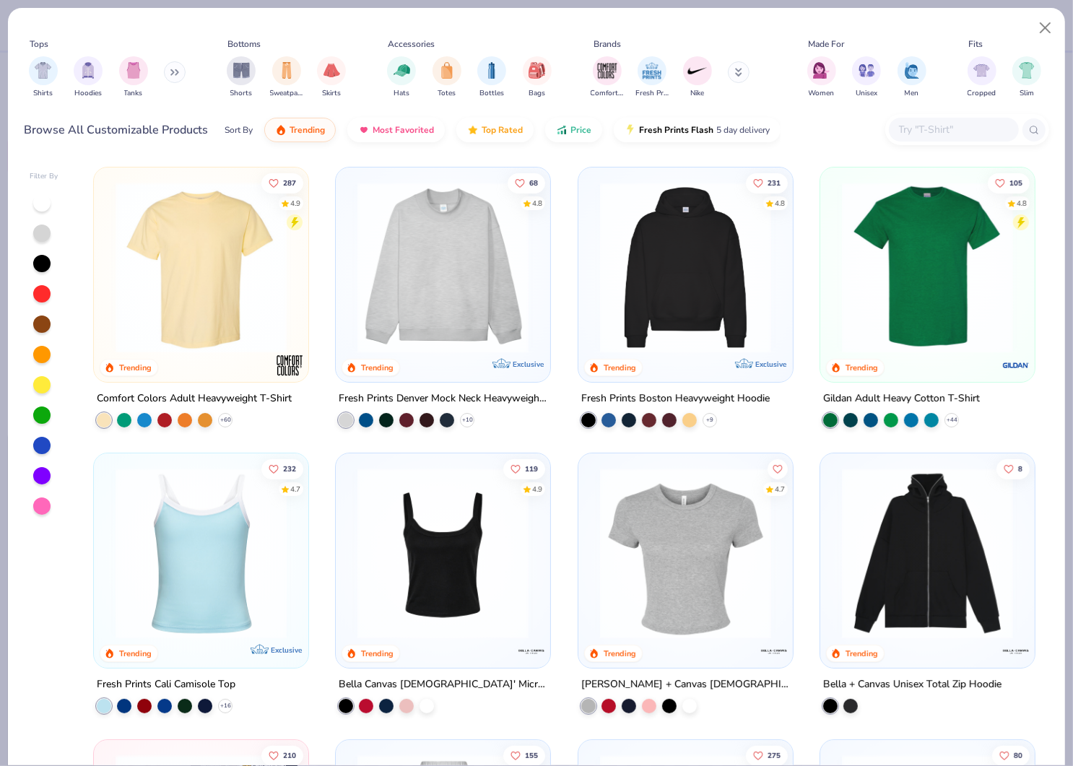
click at [206, 298] on img at bounding box center [201, 267] width 186 height 171
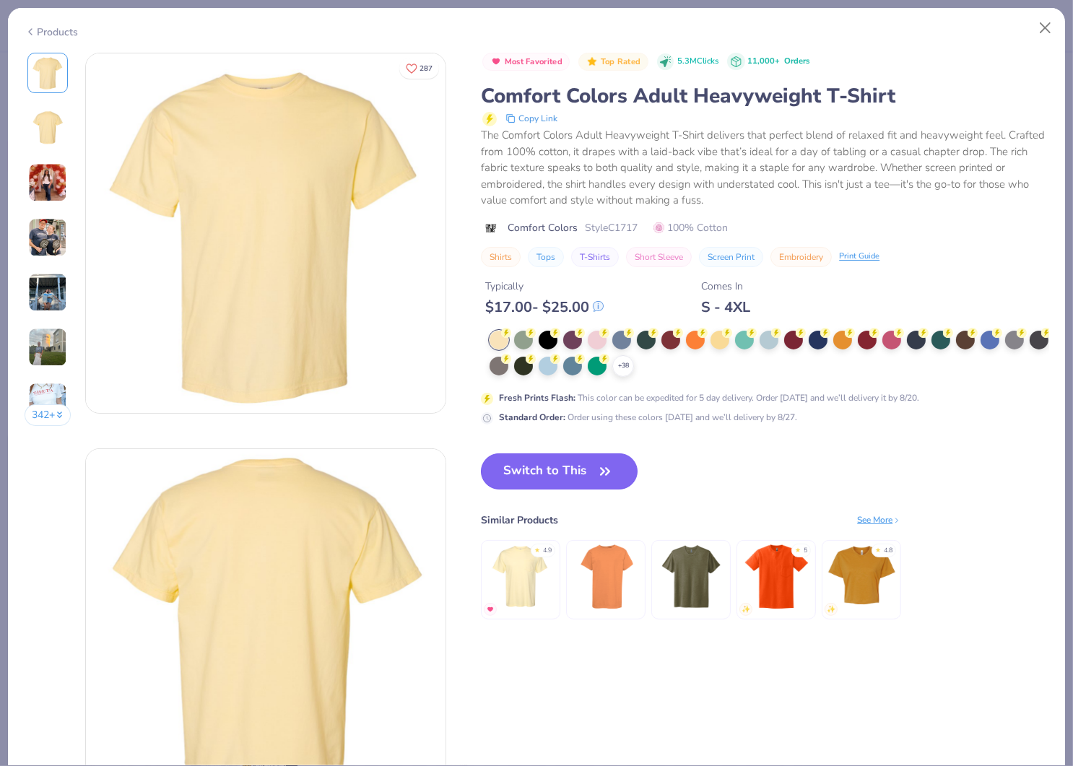
click at [584, 475] on button "Switch to This" at bounding box center [559, 472] width 157 height 36
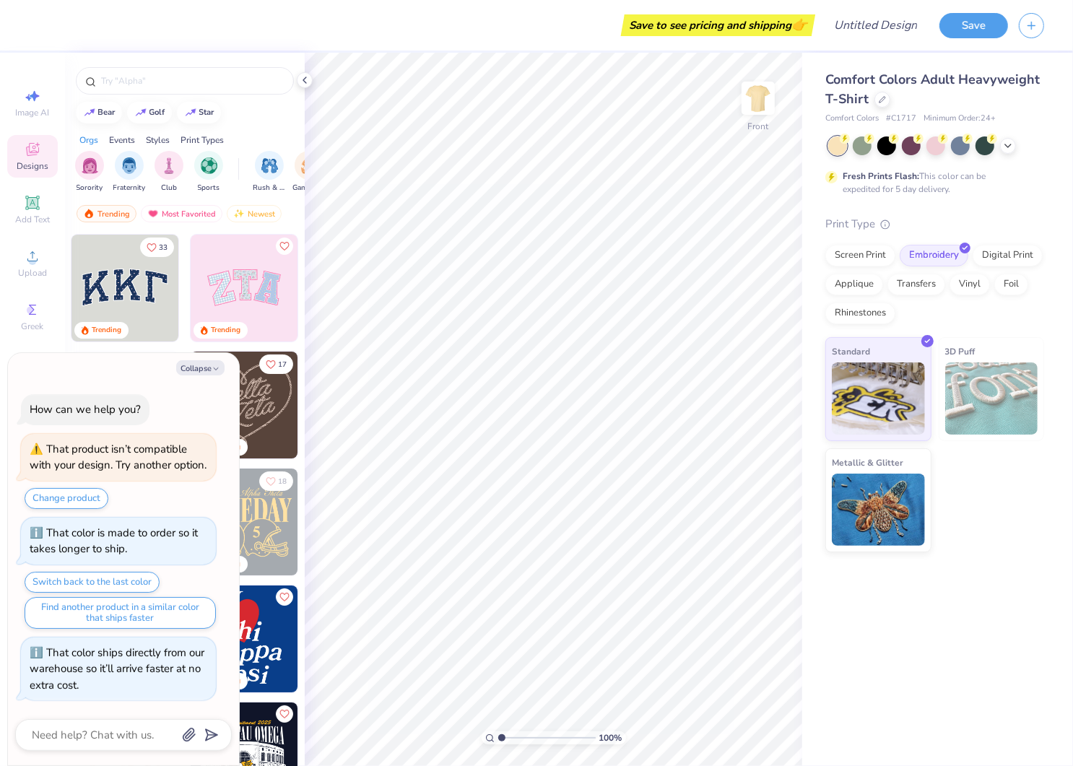
type textarea "x"
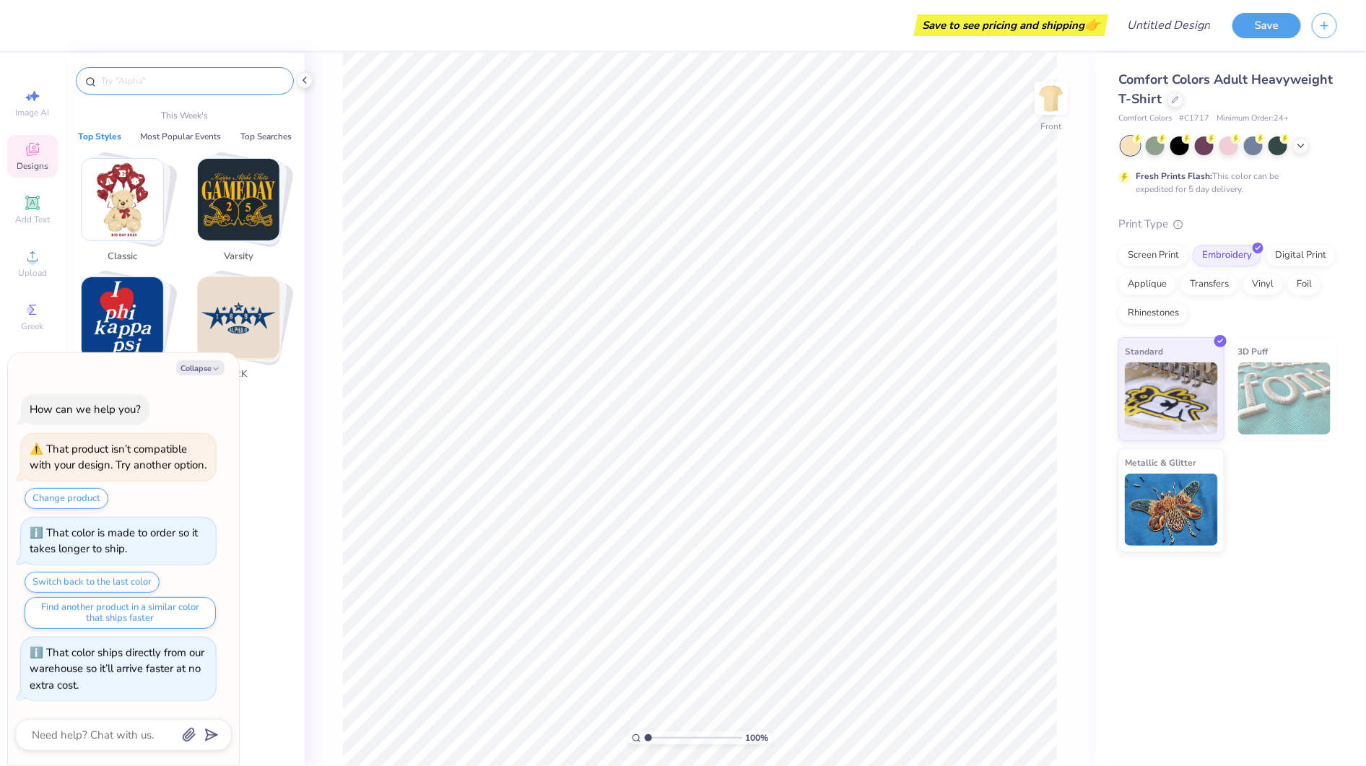
click at [209, 80] on input "text" at bounding box center [192, 81] width 185 height 14
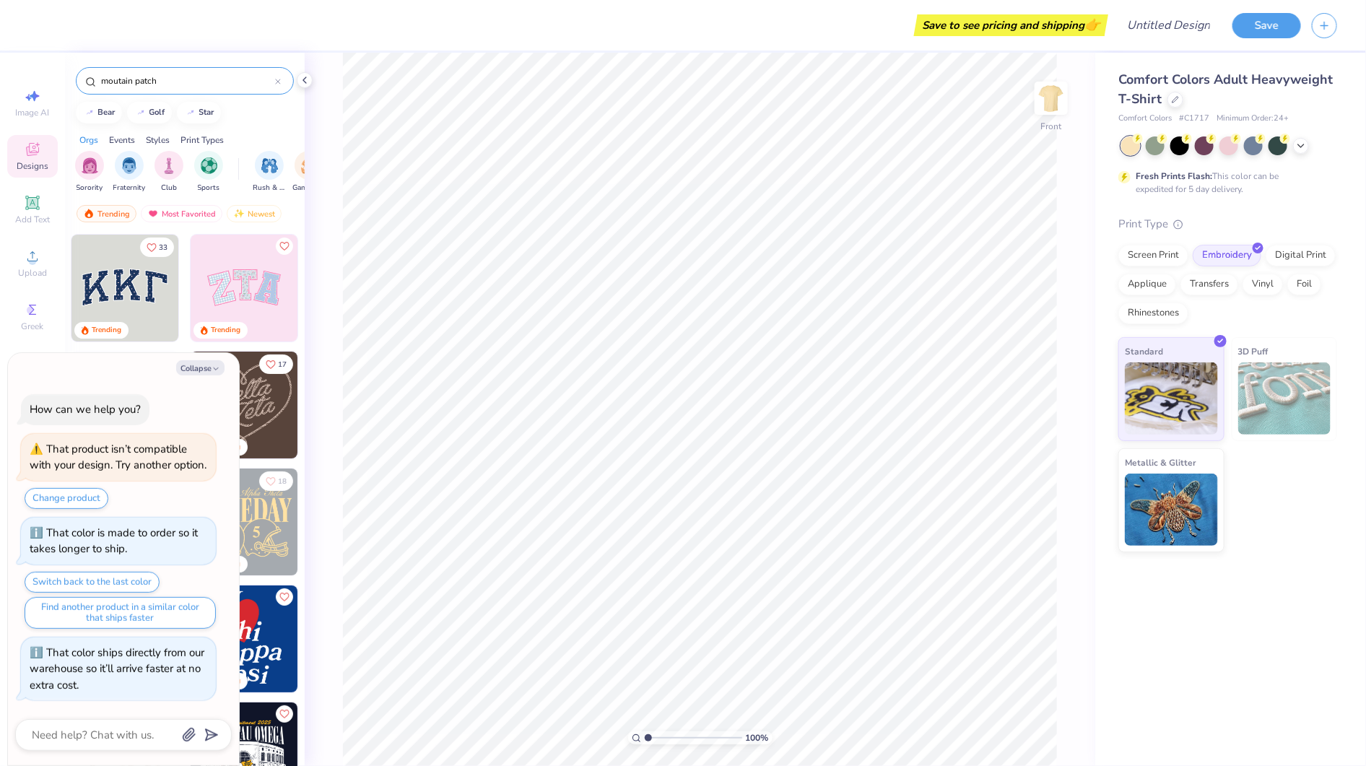
type input "moutain patch"
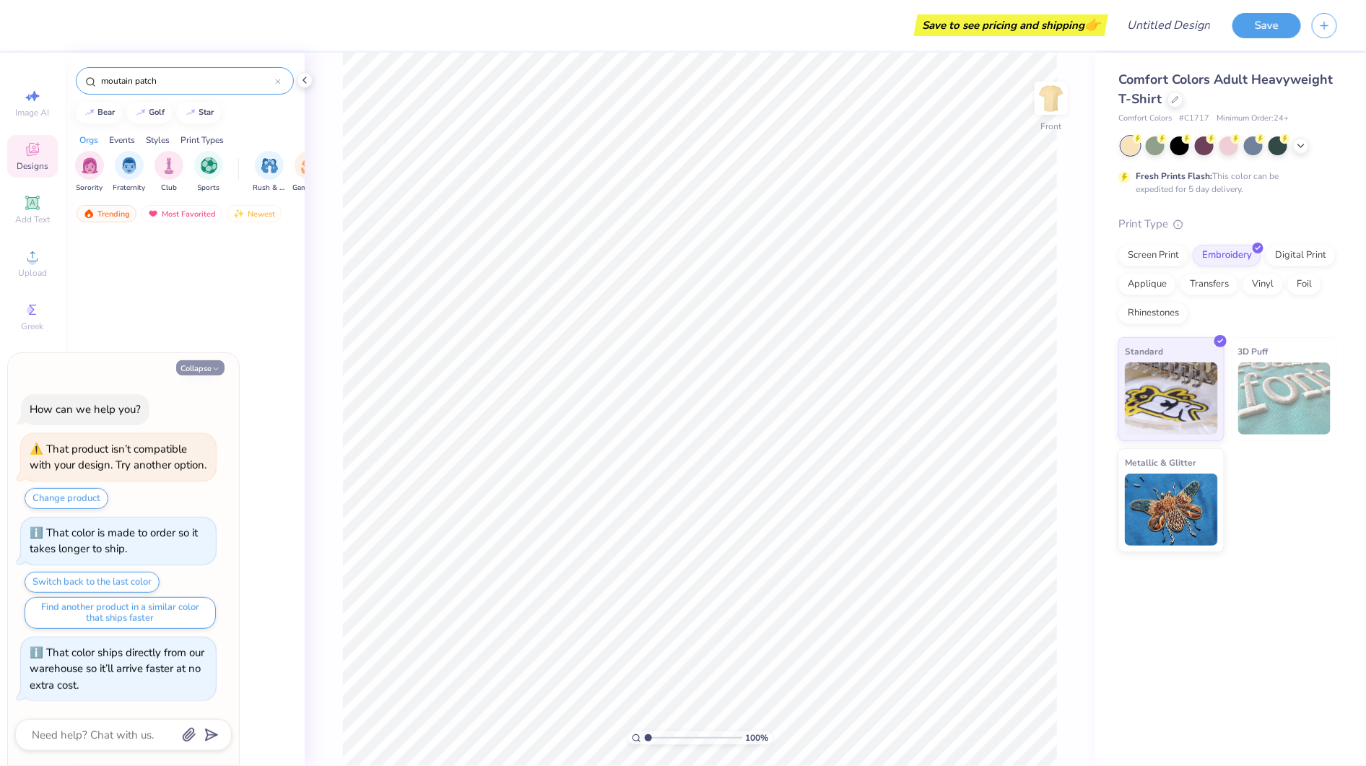
click at [199, 360] on button "Collapse" at bounding box center [200, 367] width 48 height 15
type textarea "x"
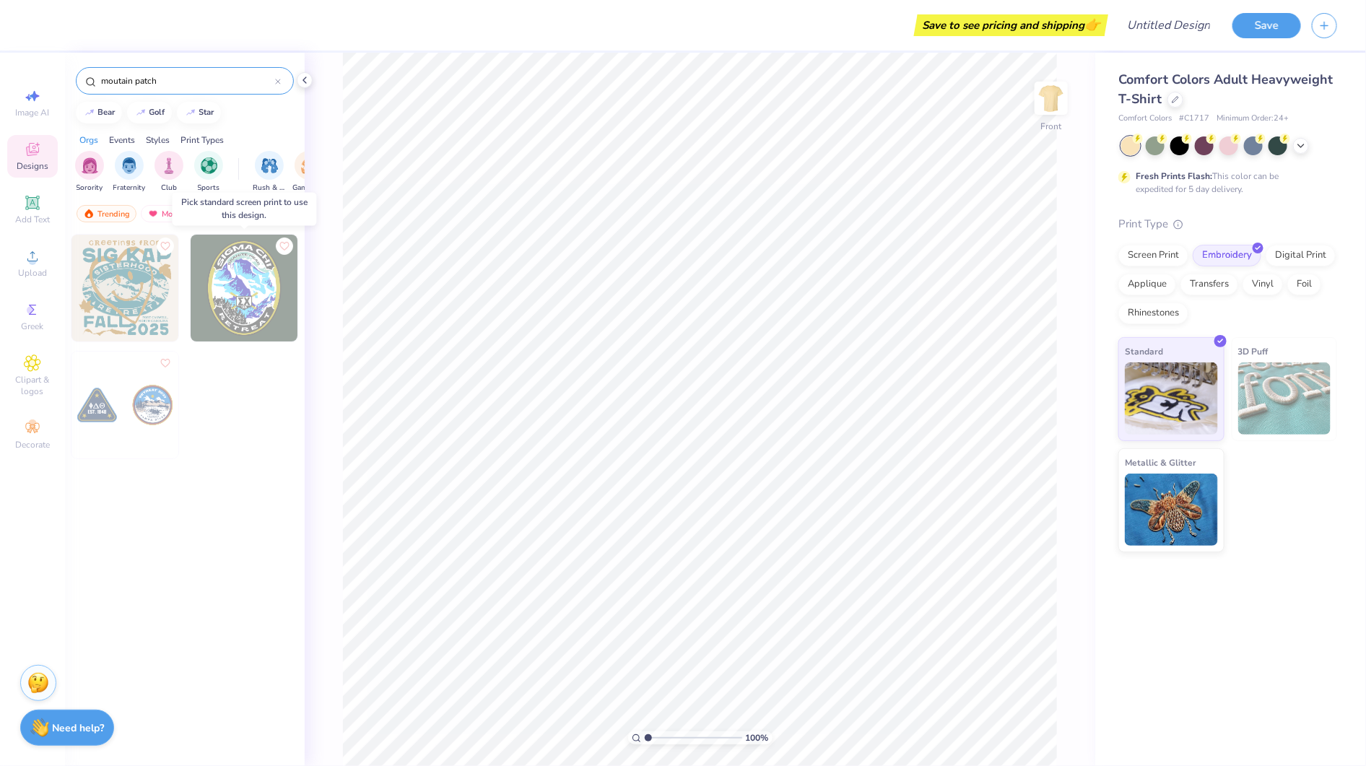
click at [236, 315] on img at bounding box center [244, 288] width 107 height 107
click at [235, 300] on img at bounding box center [244, 288] width 107 height 107
click at [1137, 249] on div "Screen Print" at bounding box center [1154, 254] width 70 height 22
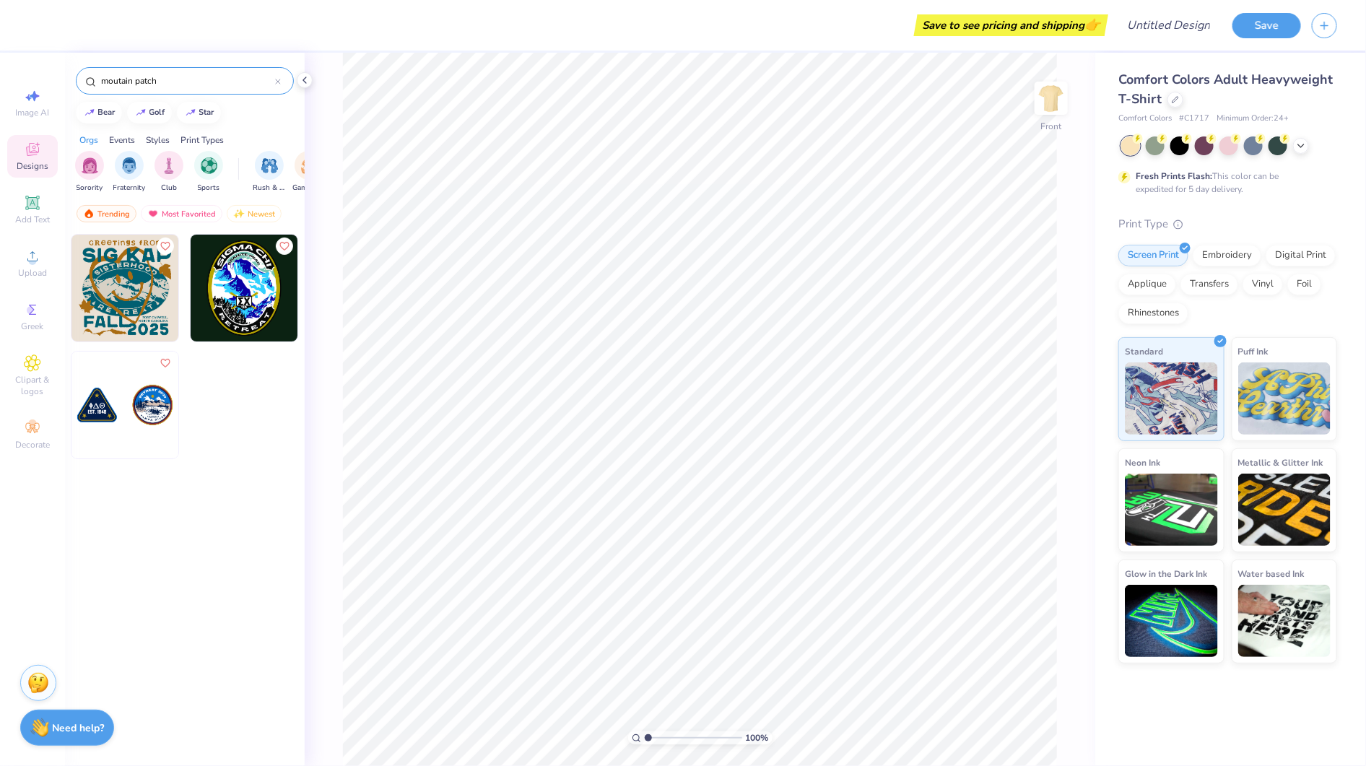
click at [253, 306] on img at bounding box center [244, 288] width 107 height 107
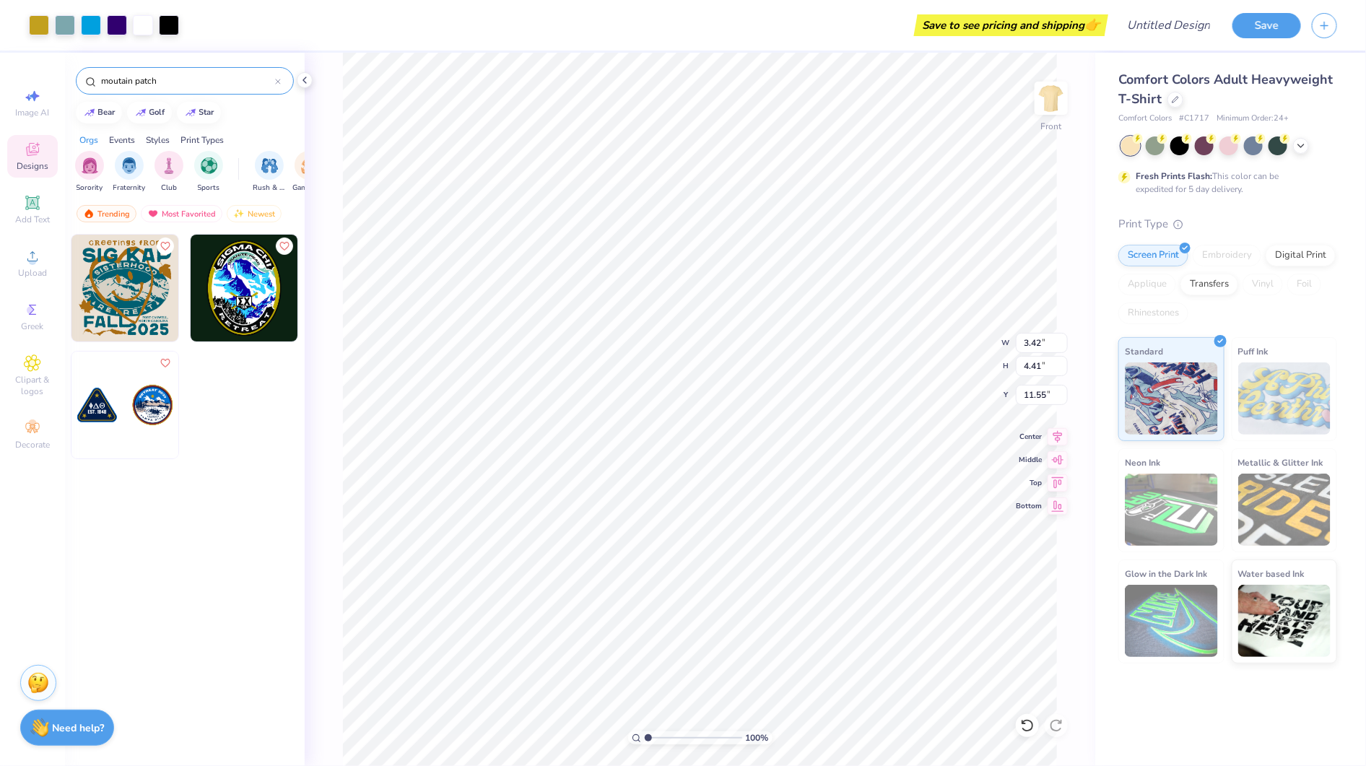
type input "11.55"
type input "9.52"
type input "12.26"
type input "4.18"
click at [43, 162] on span "Designs" at bounding box center [33, 166] width 32 height 12
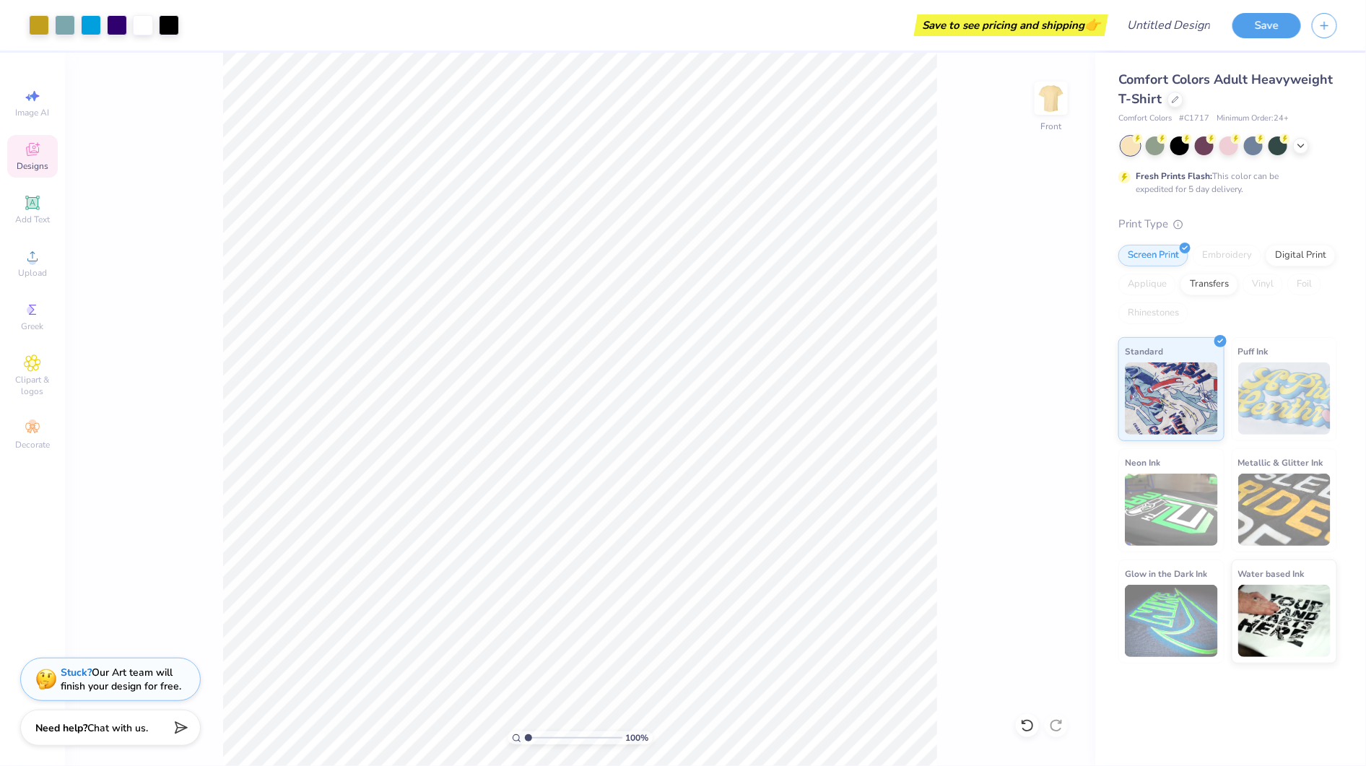
click at [30, 203] on icon at bounding box center [32, 202] width 11 height 11
click at [34, 154] on icon at bounding box center [33, 151] width 12 height 9
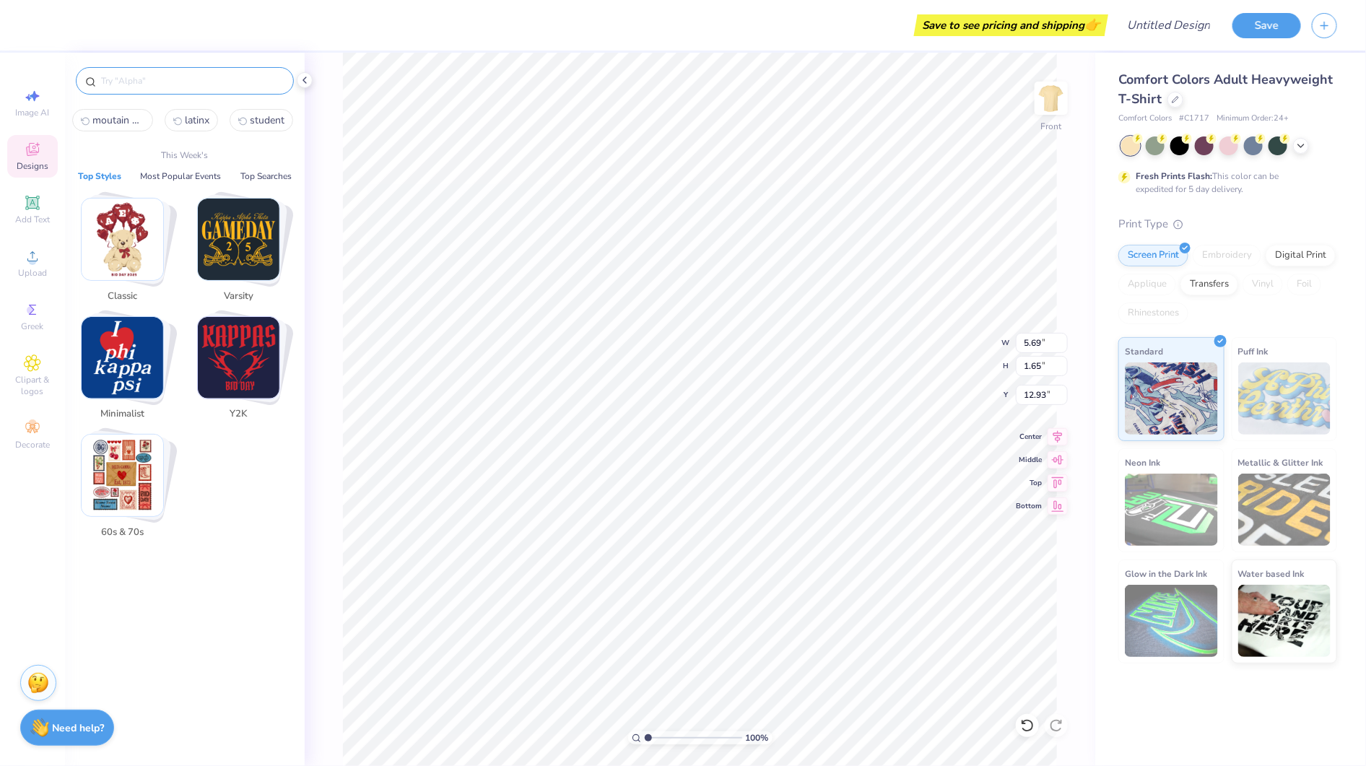
click at [144, 84] on input "text" at bounding box center [192, 81] width 185 height 14
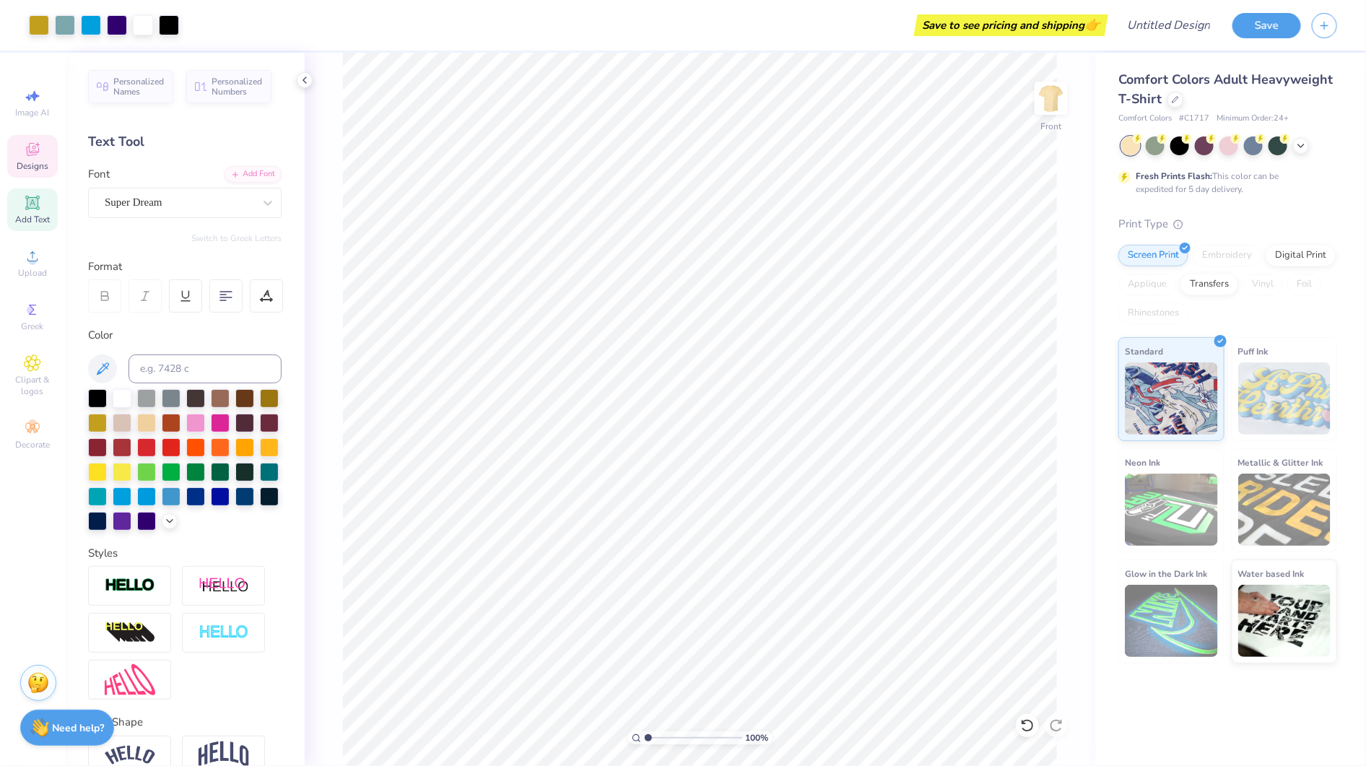
click at [39, 149] on icon at bounding box center [32, 149] width 17 height 17
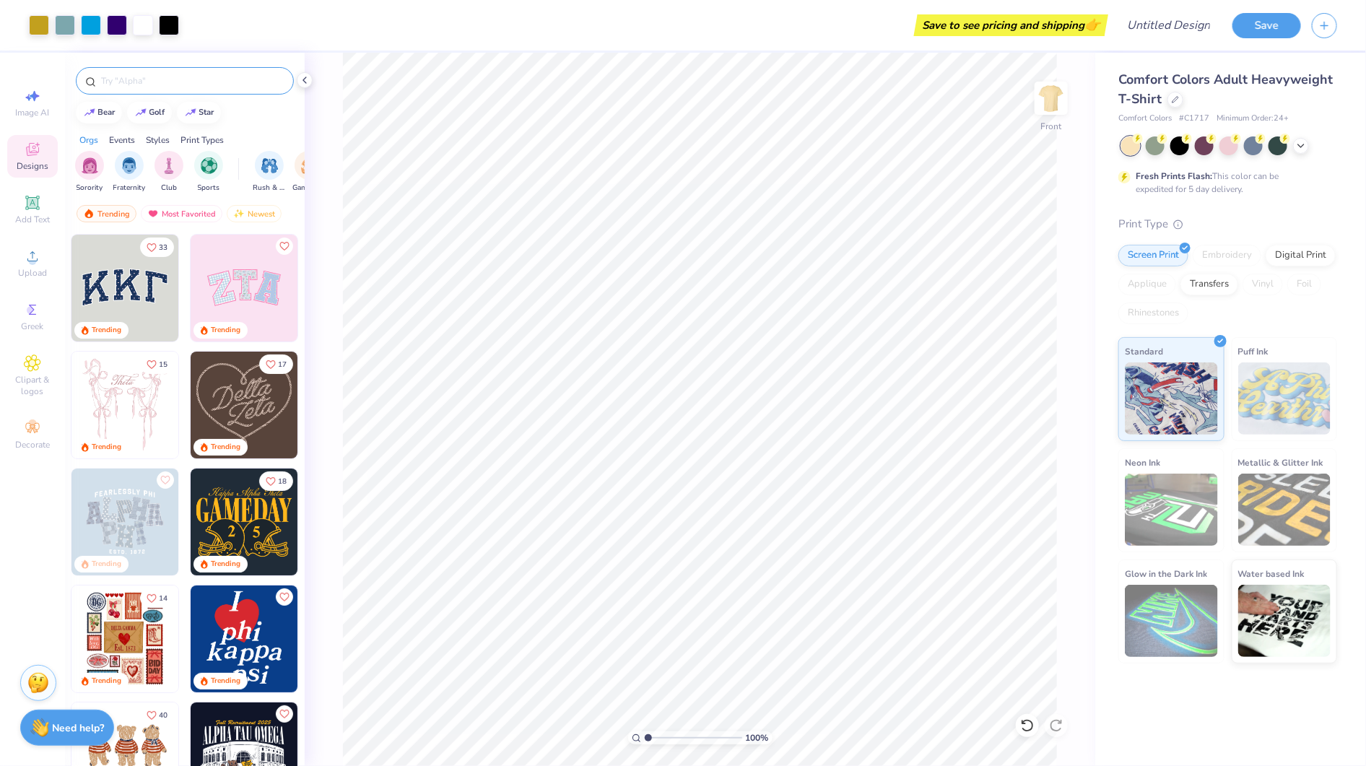
click at [194, 82] on input "text" at bounding box center [192, 81] width 185 height 14
type input "latinx"
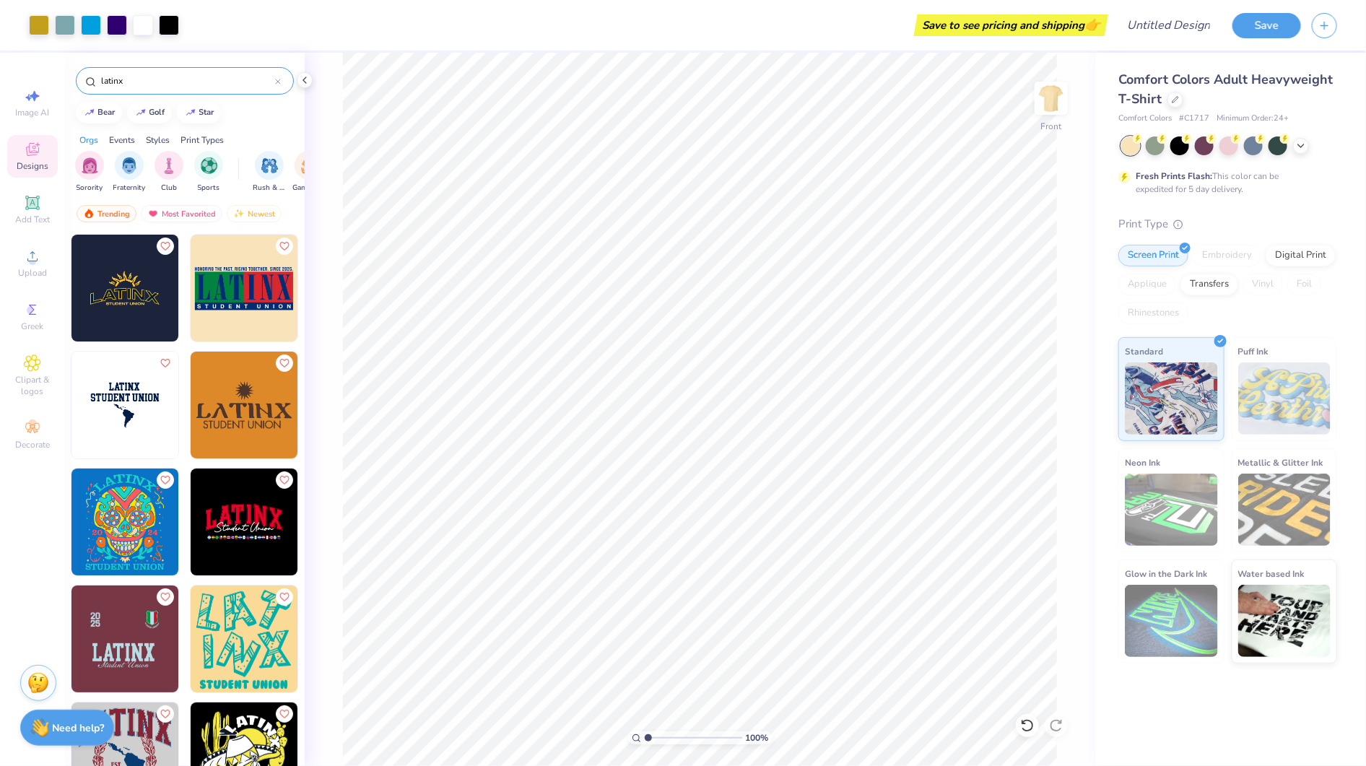
click at [244, 303] on img at bounding box center [244, 288] width 107 height 107
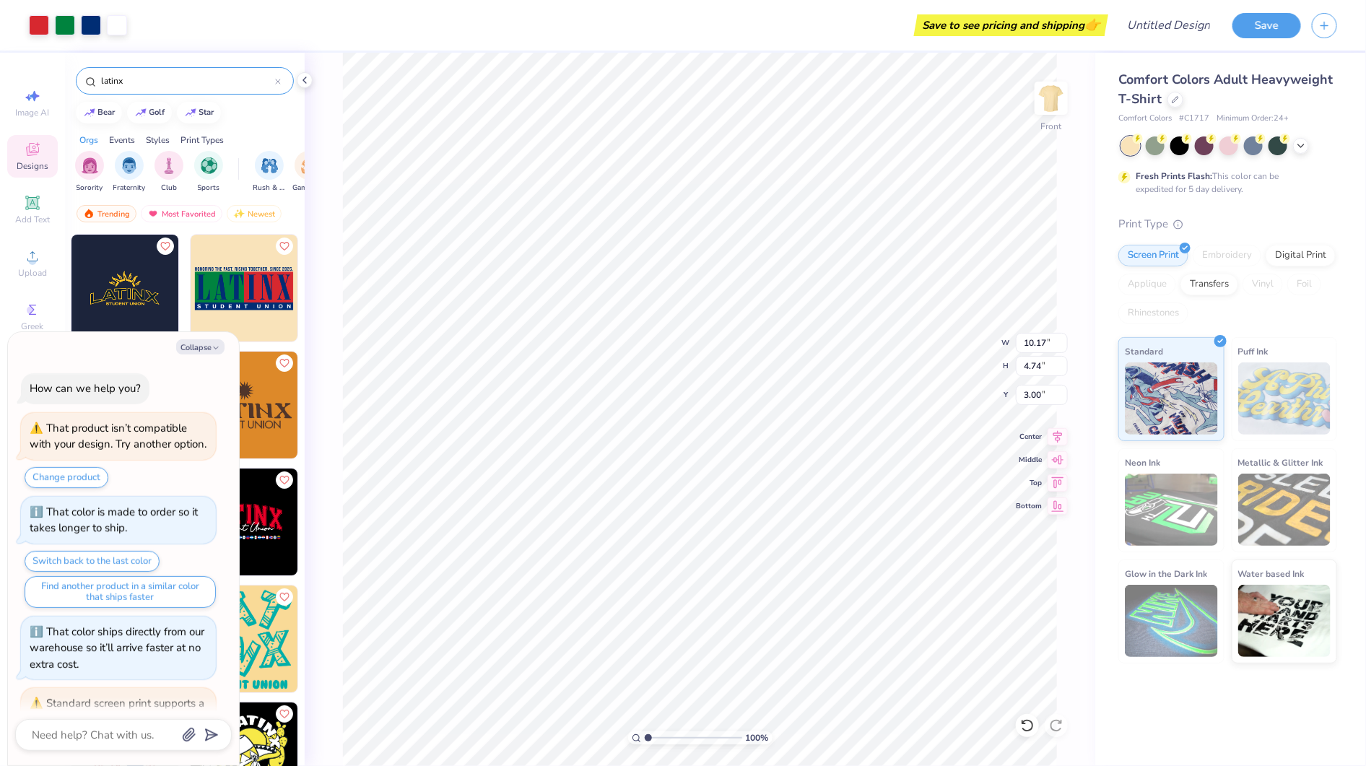
scroll to position [139, 0]
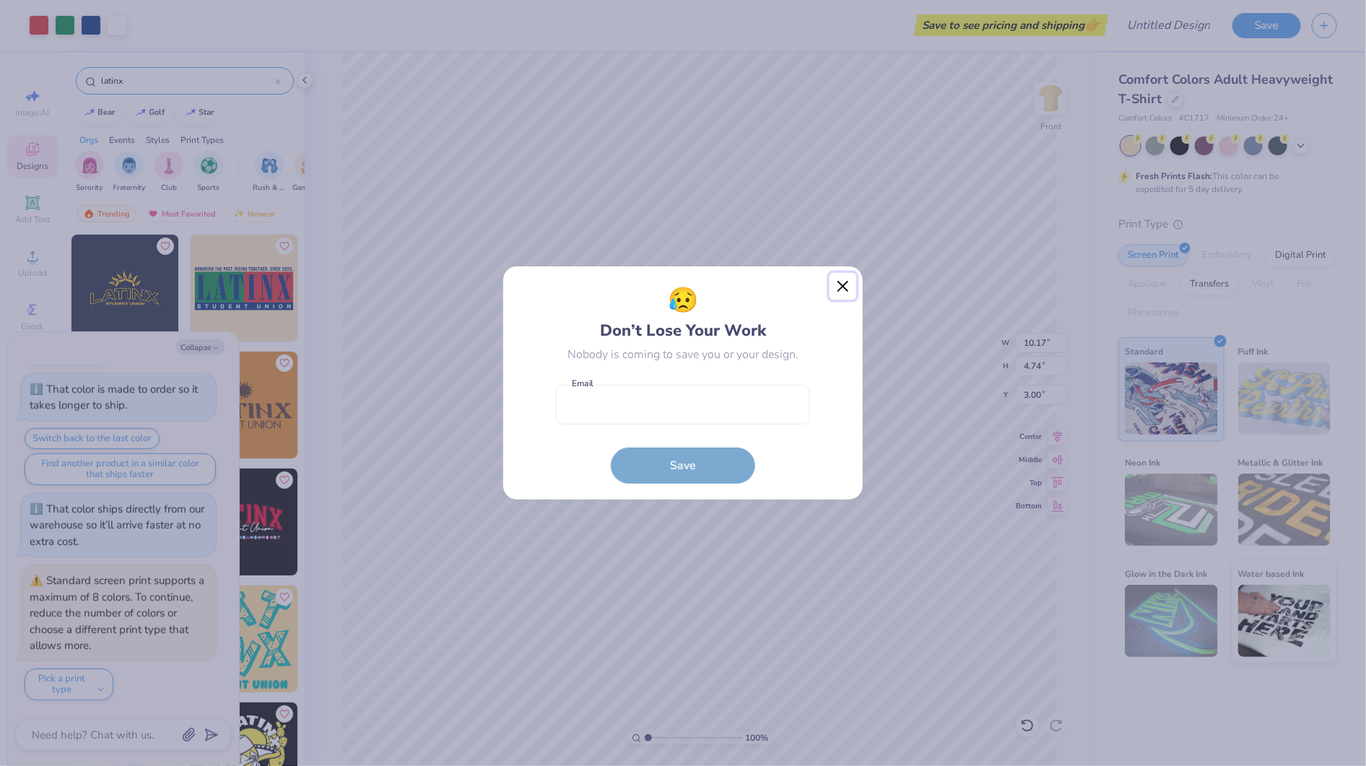
click at [854, 290] on button "Close" at bounding box center [843, 286] width 27 height 27
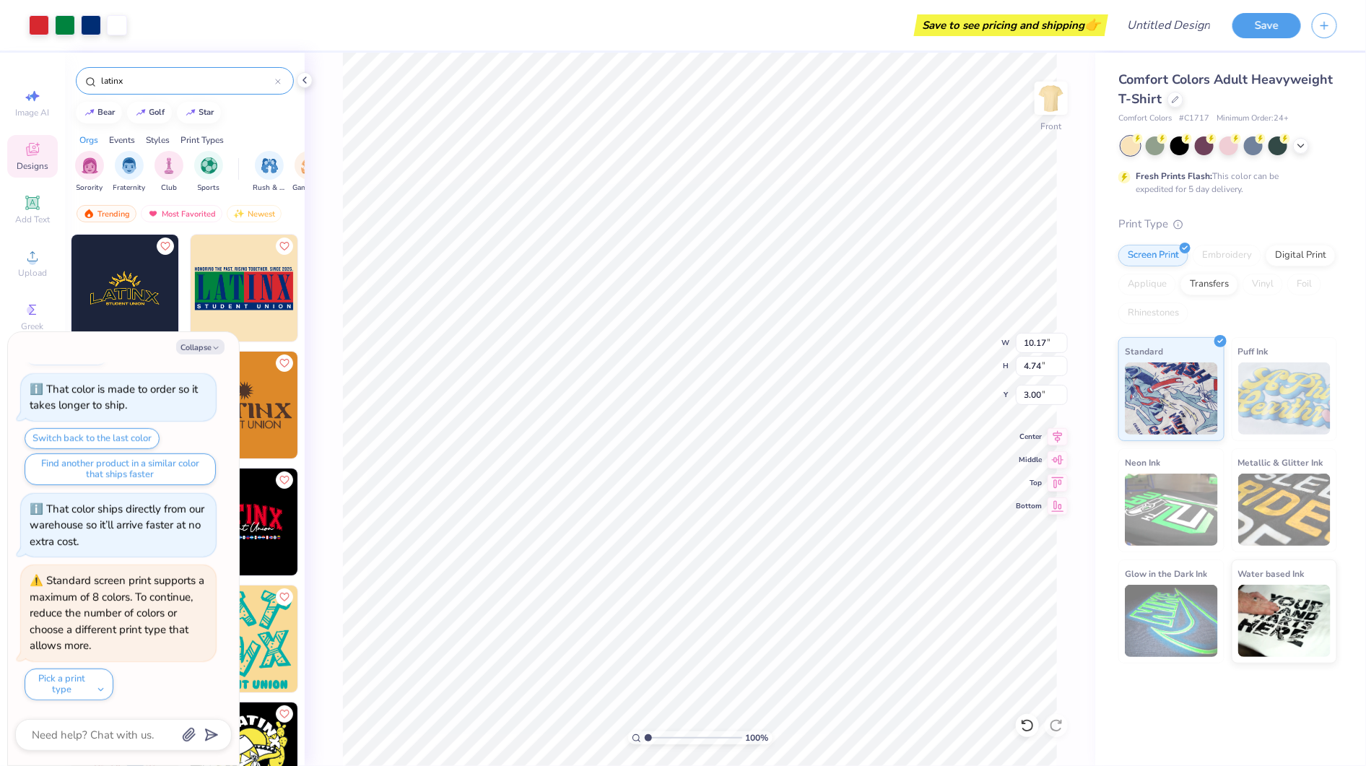
type textarea "x"
type input "18.23"
click at [781, 628] on li "Ungroup" at bounding box center [797, 634] width 113 height 28
type textarea "x"
type input "3.40"
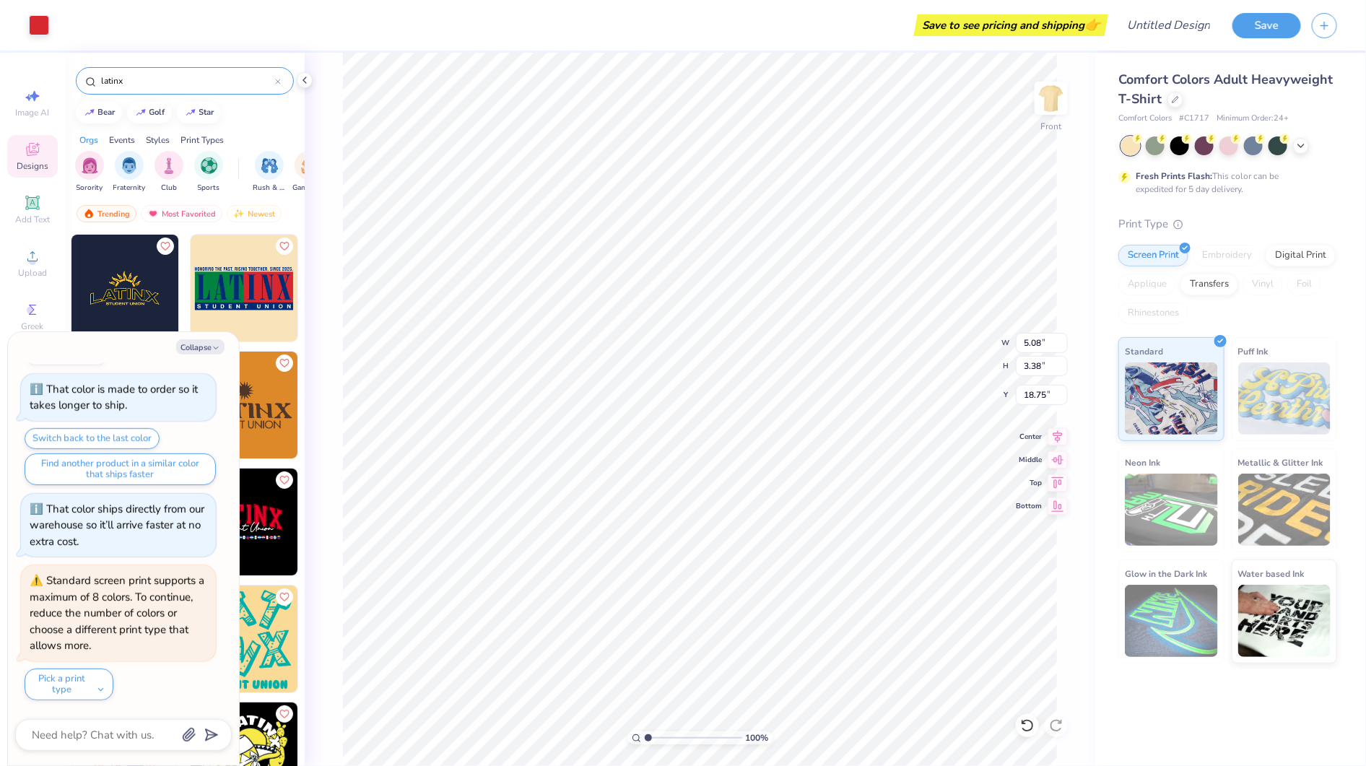
type input "5.10"
type input "17.89"
type textarea "x"
type input "9.69"
type input "2.75"
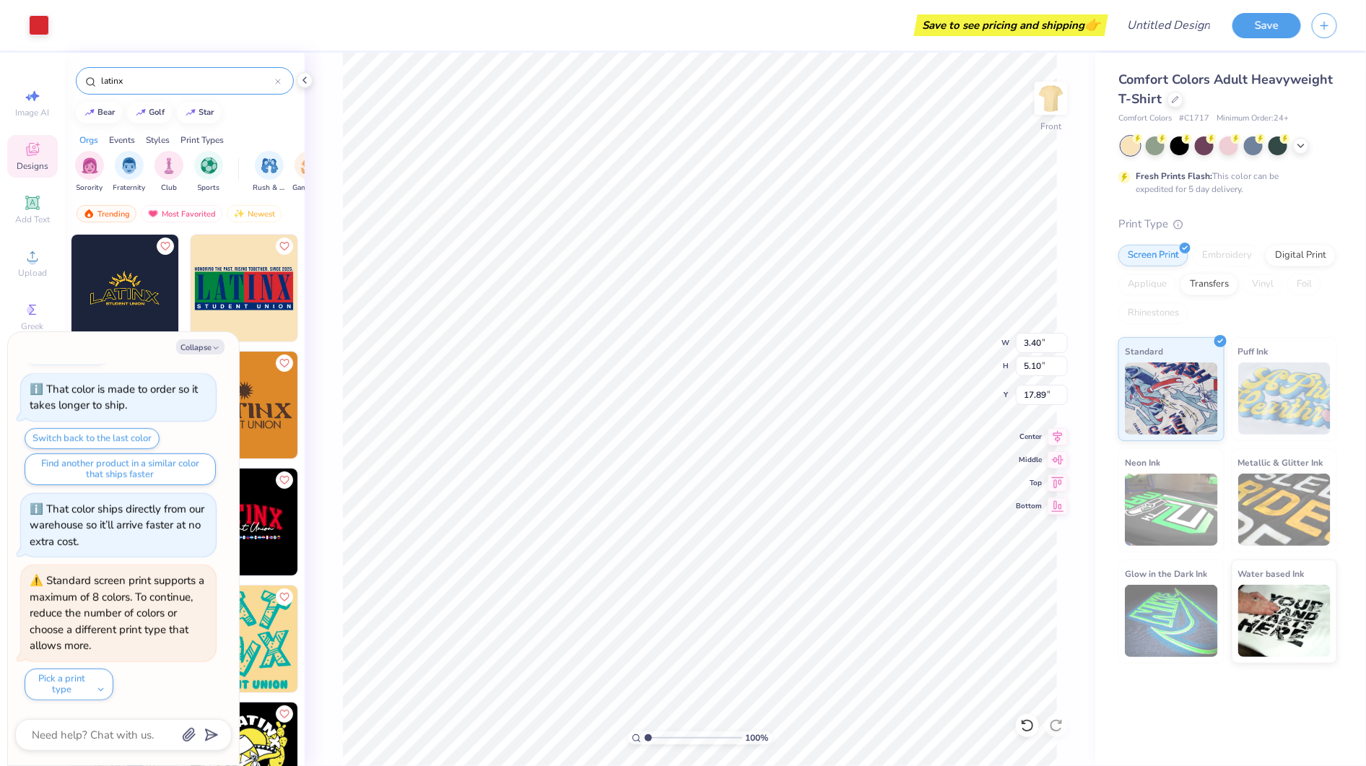
type input "19.06"
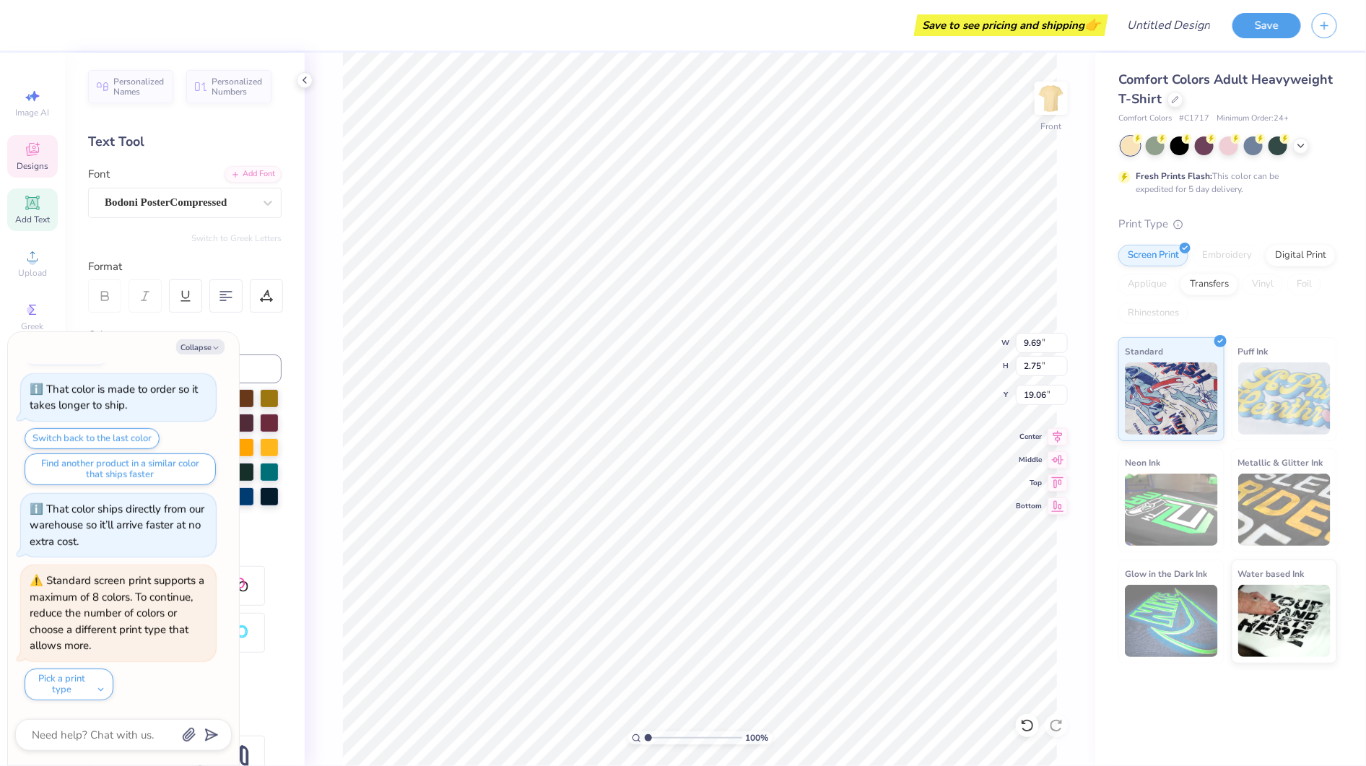
type textarea "x"
type input "3.40"
type input "5.10"
type input "17.89"
type textarea "x"
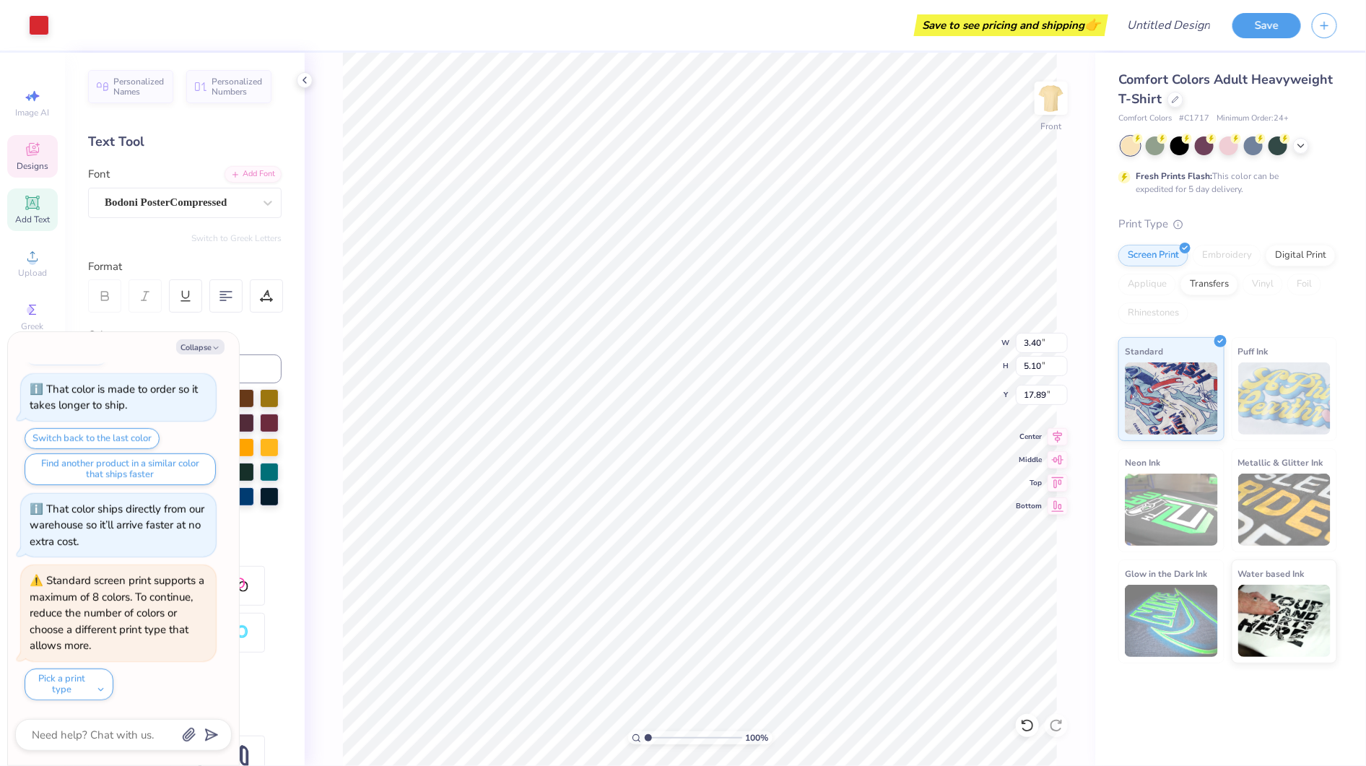
type input "13.34"
type textarea "x"
type input "3.40"
type input "5.10"
type input "13.34"
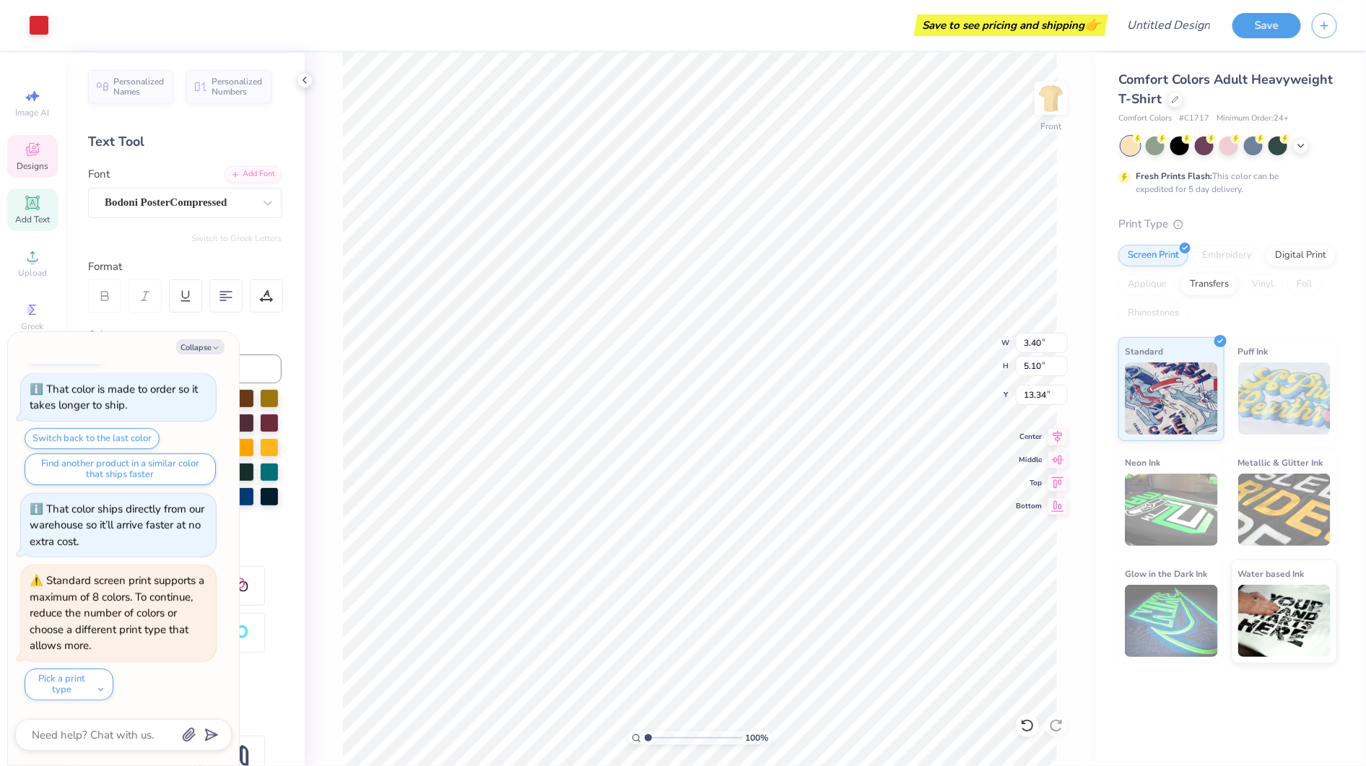
type textarea "x"
type input "13.75"
click at [203, 345] on button "Collapse" at bounding box center [200, 346] width 48 height 15
type textarea "x"
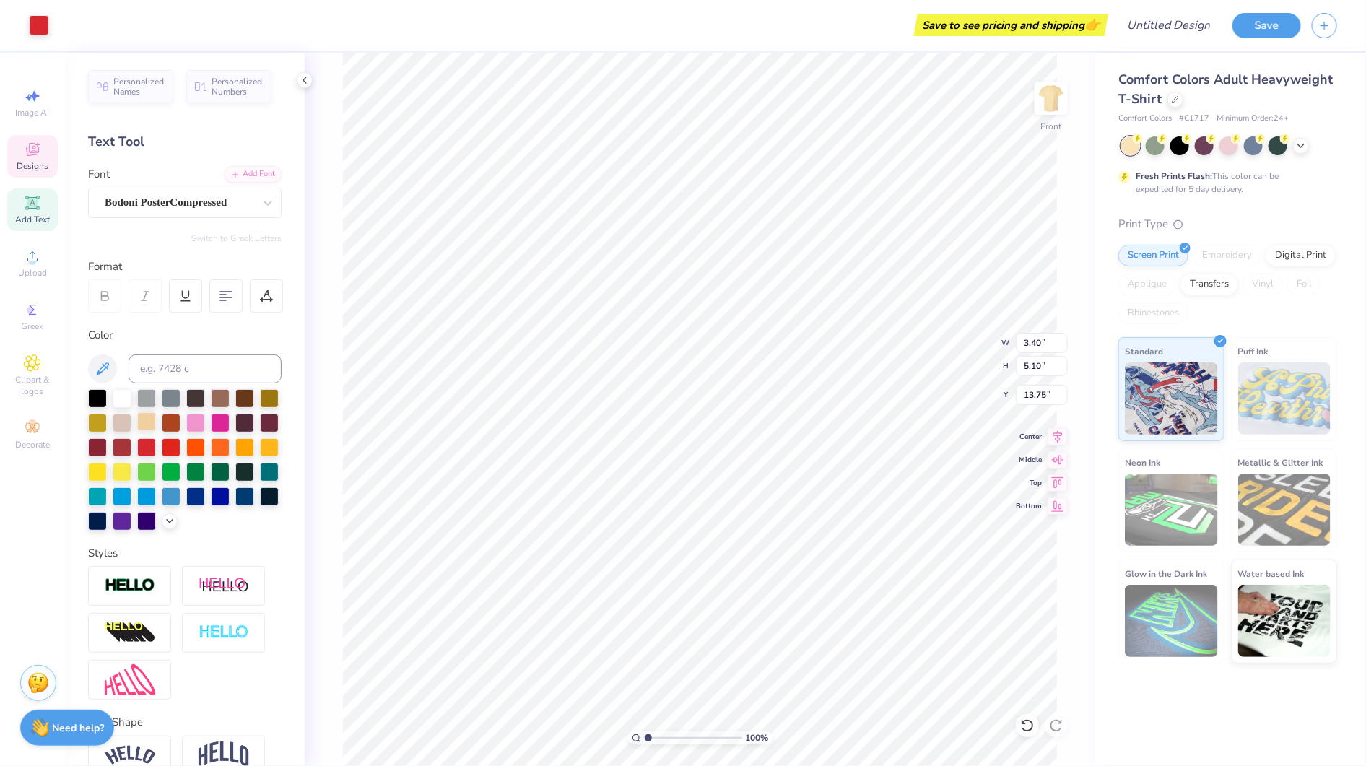
click at [156, 426] on div at bounding box center [146, 421] width 19 height 19
click at [131, 493] on div at bounding box center [122, 495] width 19 height 19
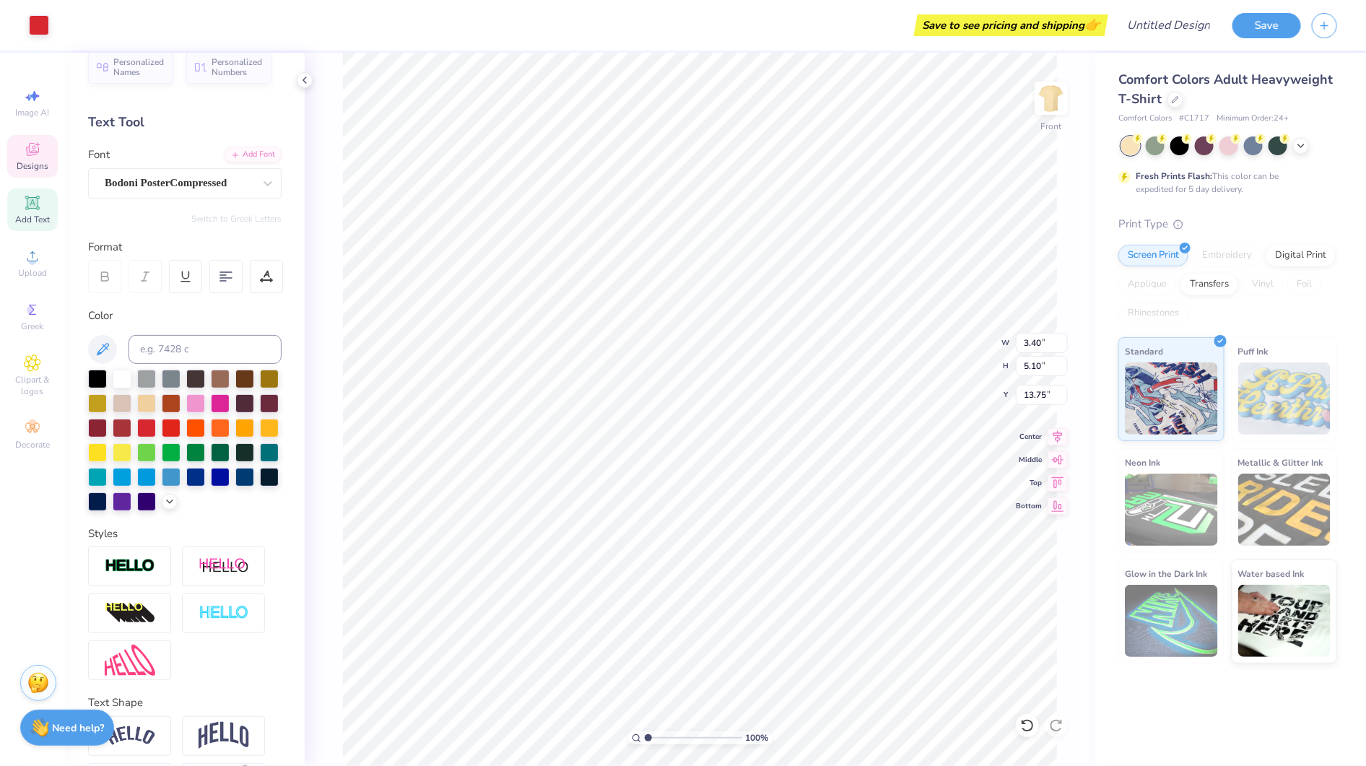
scroll to position [22, 0]
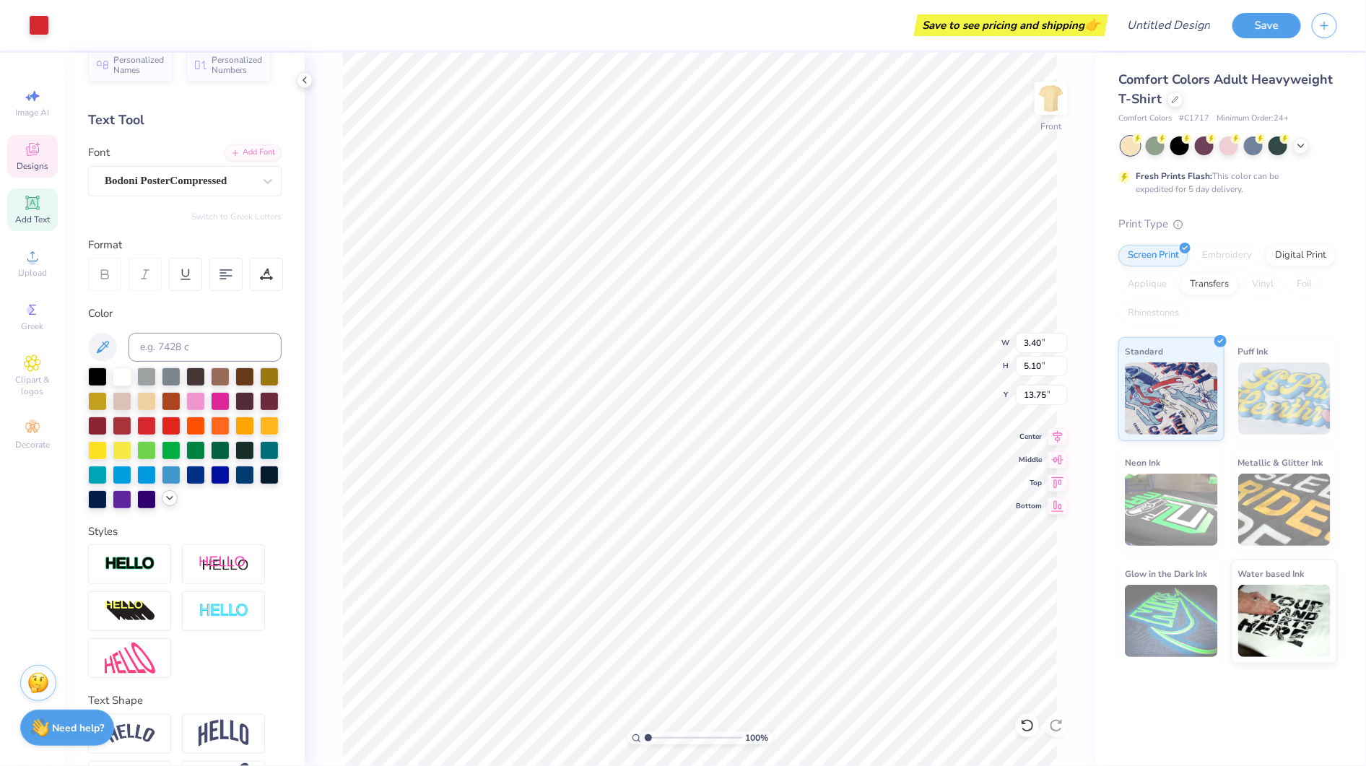
click at [164, 504] on icon at bounding box center [170, 499] width 12 height 12
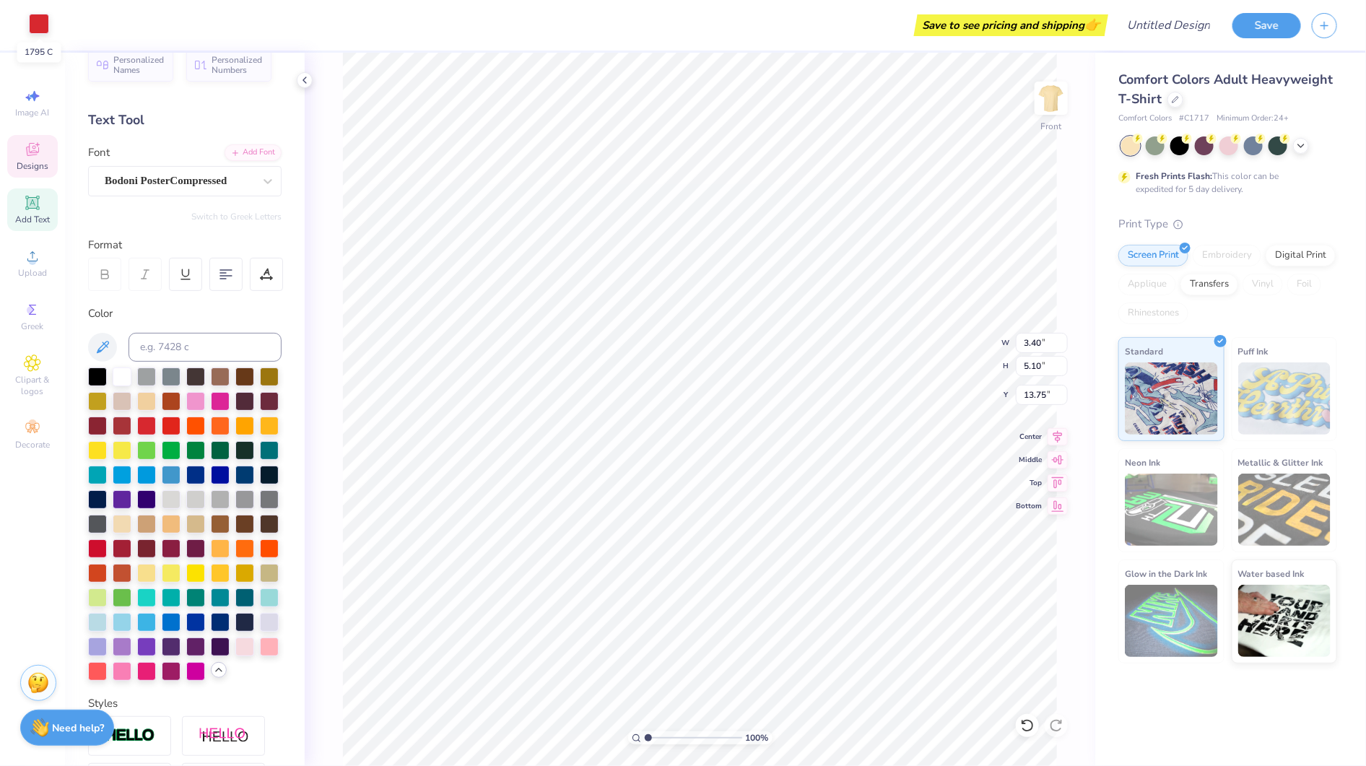
click at [43, 21] on div at bounding box center [39, 24] width 20 height 20
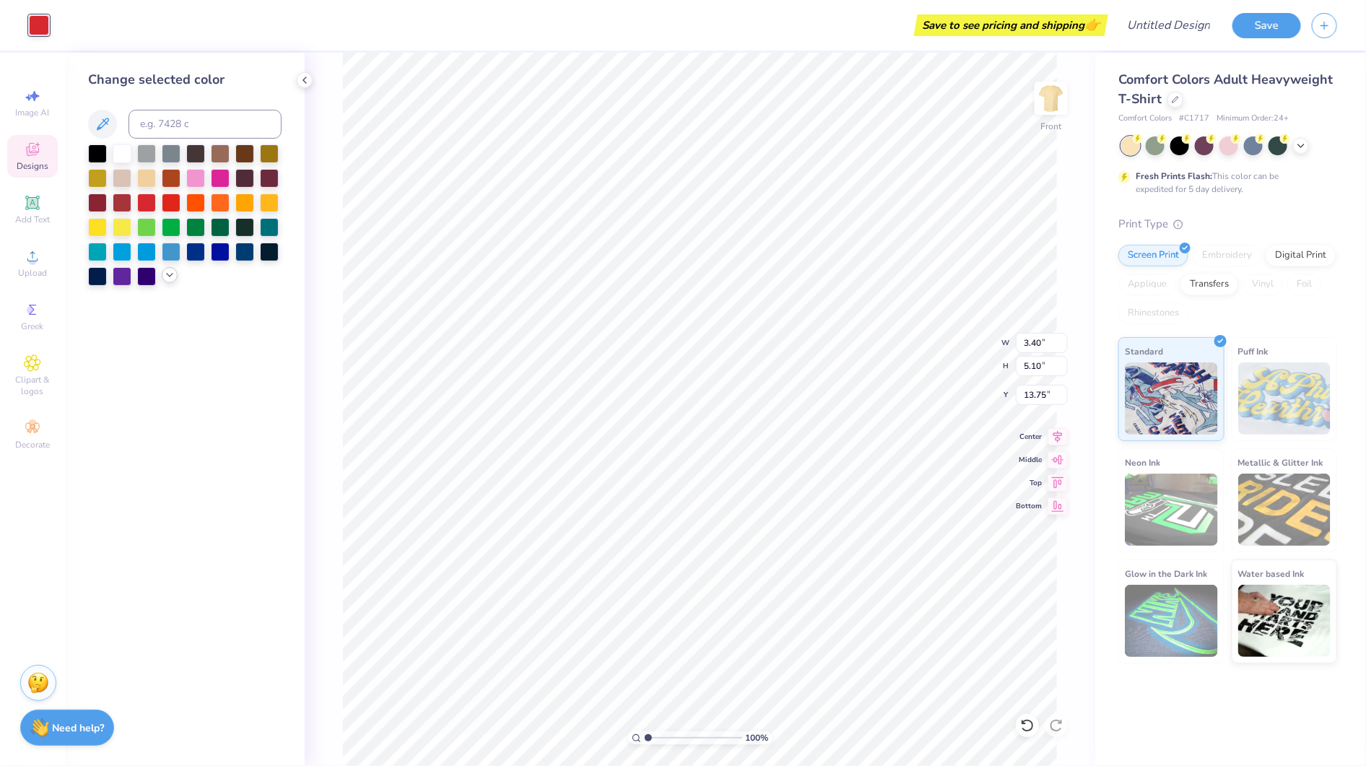
click at [170, 279] on icon at bounding box center [170, 275] width 12 height 12
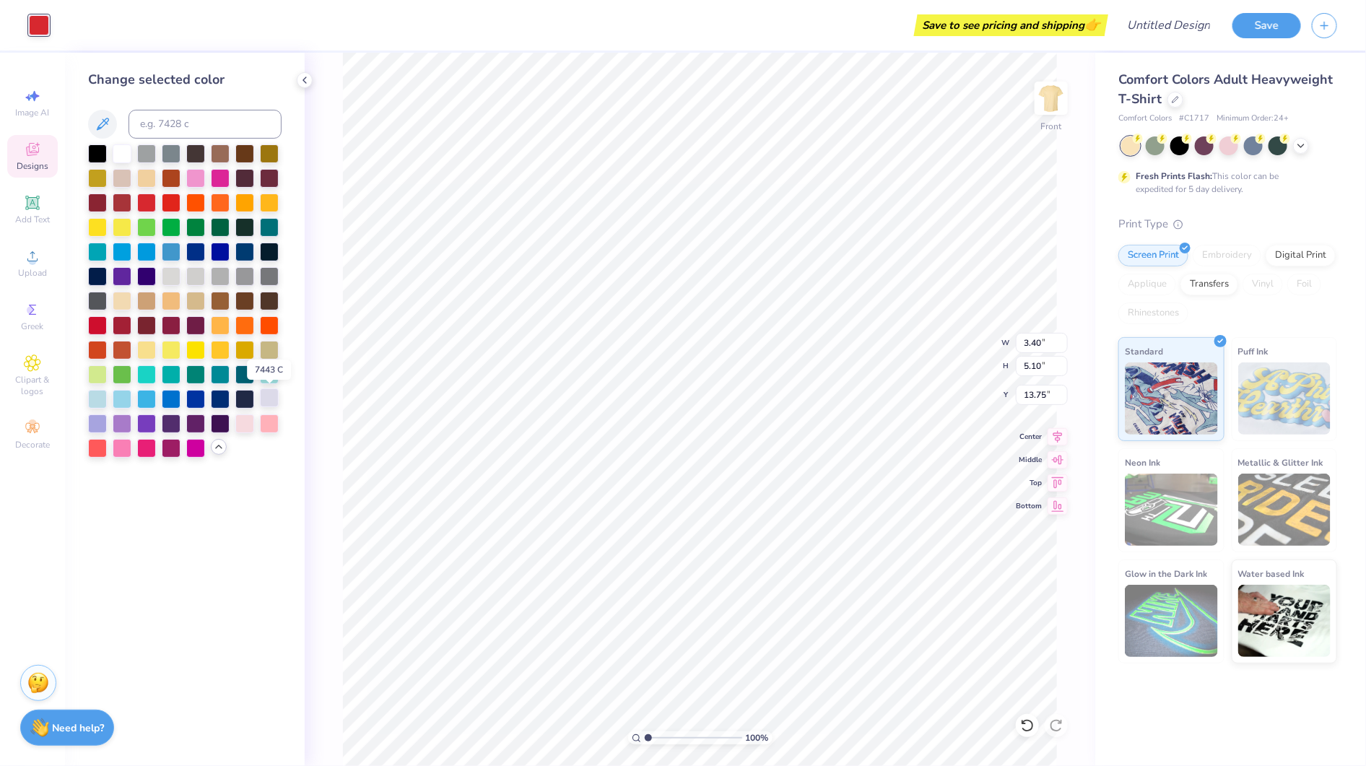
click at [269, 400] on div at bounding box center [269, 398] width 19 height 19
click at [101, 402] on div at bounding box center [97, 398] width 19 height 19
click at [660, 748] on li "Send to Back" at bounding box center [663, 746] width 113 height 28
type input "11.65"
type input "17.46"
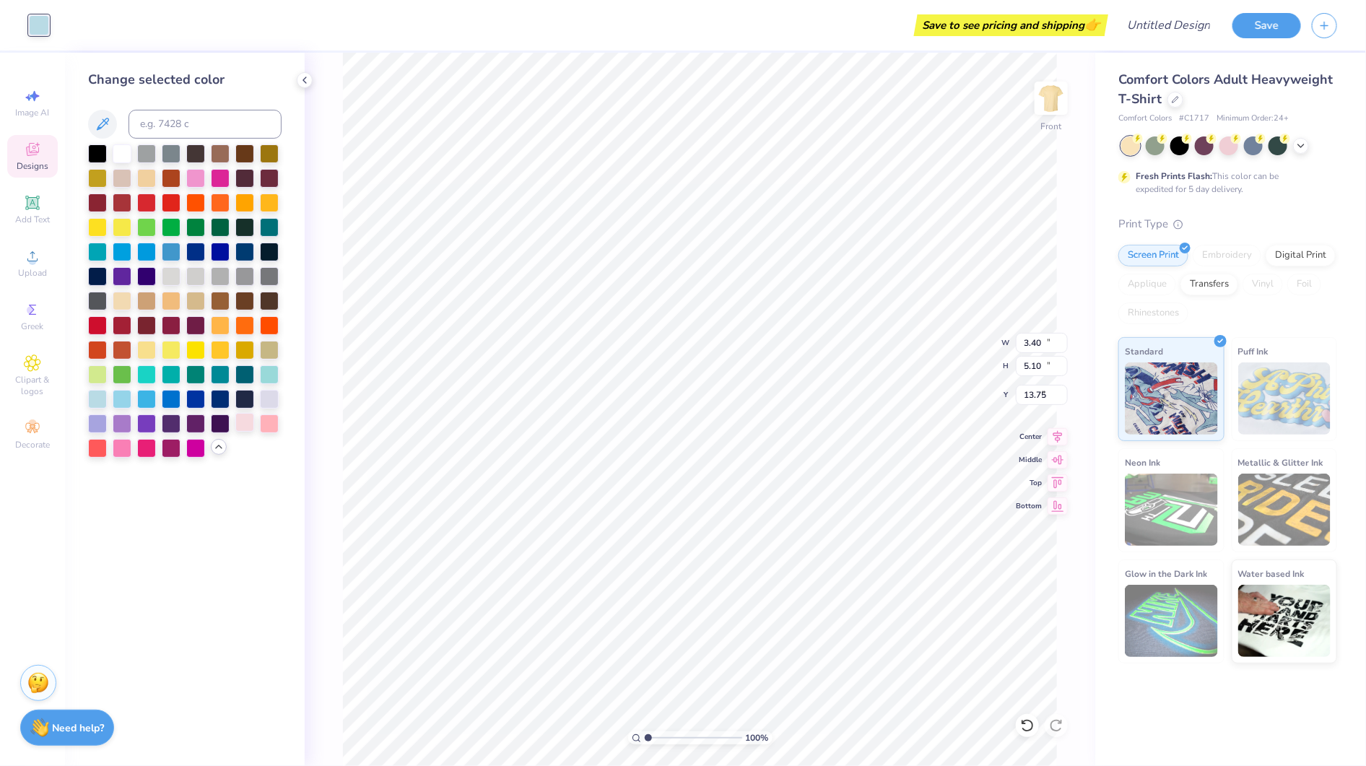
type input "1.39"
click at [217, 227] on div at bounding box center [220, 226] width 19 height 19
click at [248, 227] on div at bounding box center [244, 226] width 19 height 19
click at [8, 383] on span "Clipart & logos" at bounding box center [32, 385] width 51 height 23
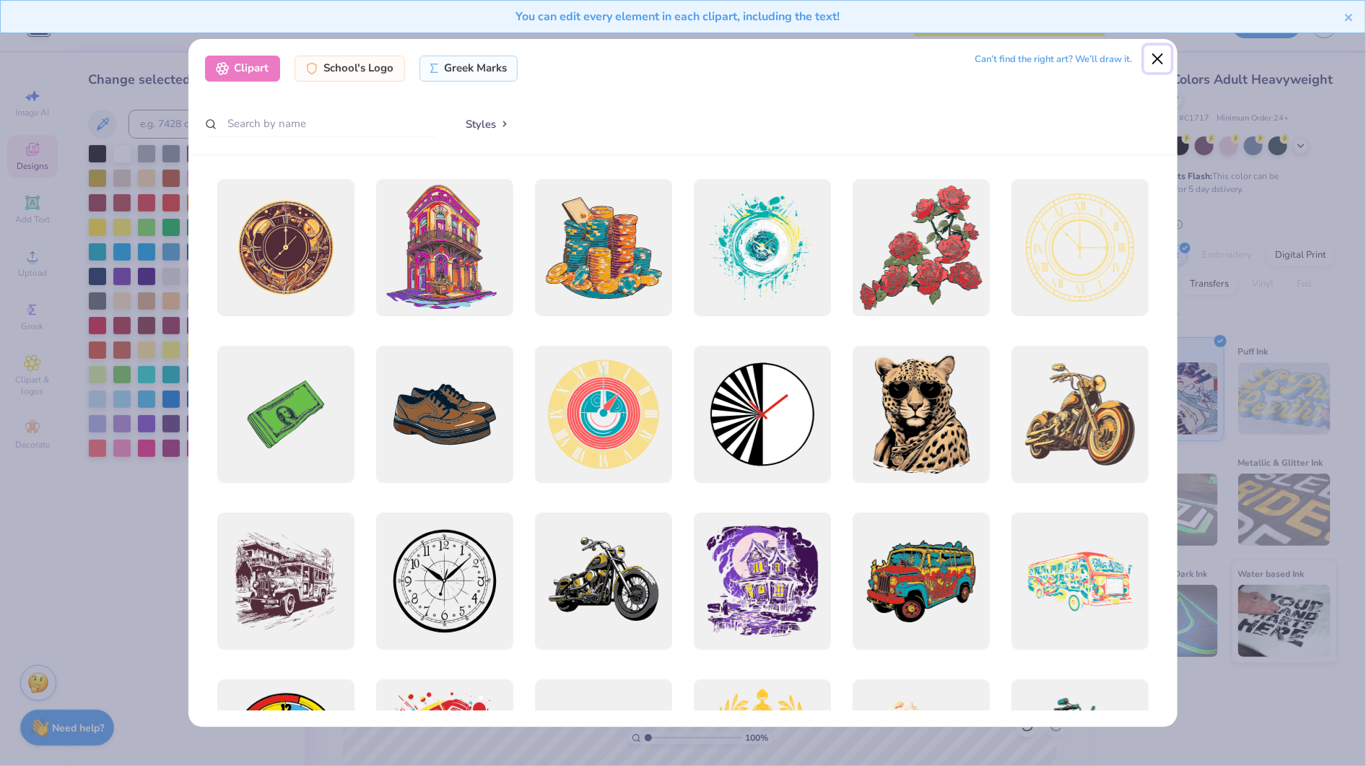
click at [1167, 56] on button "Close" at bounding box center [1158, 58] width 27 height 27
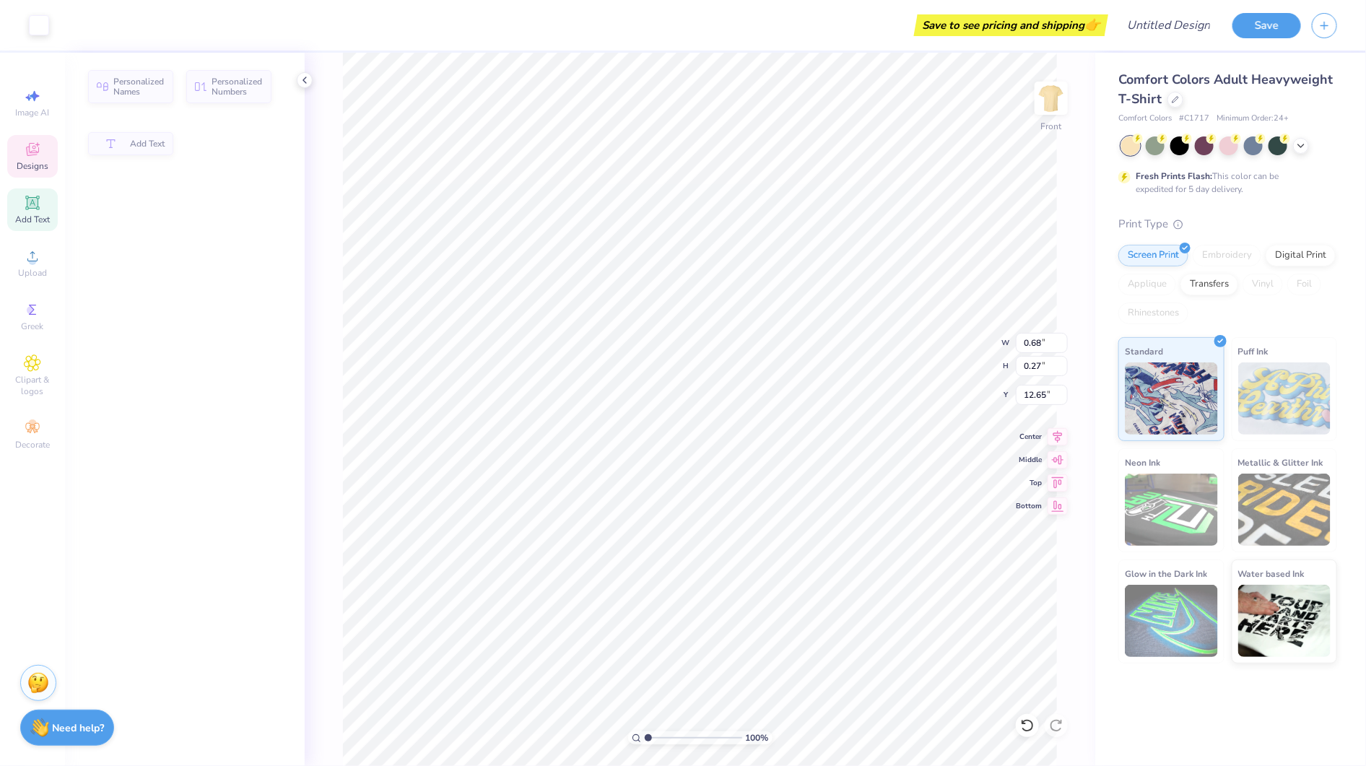
type input "0.68"
type input "0.27"
type input "12.65"
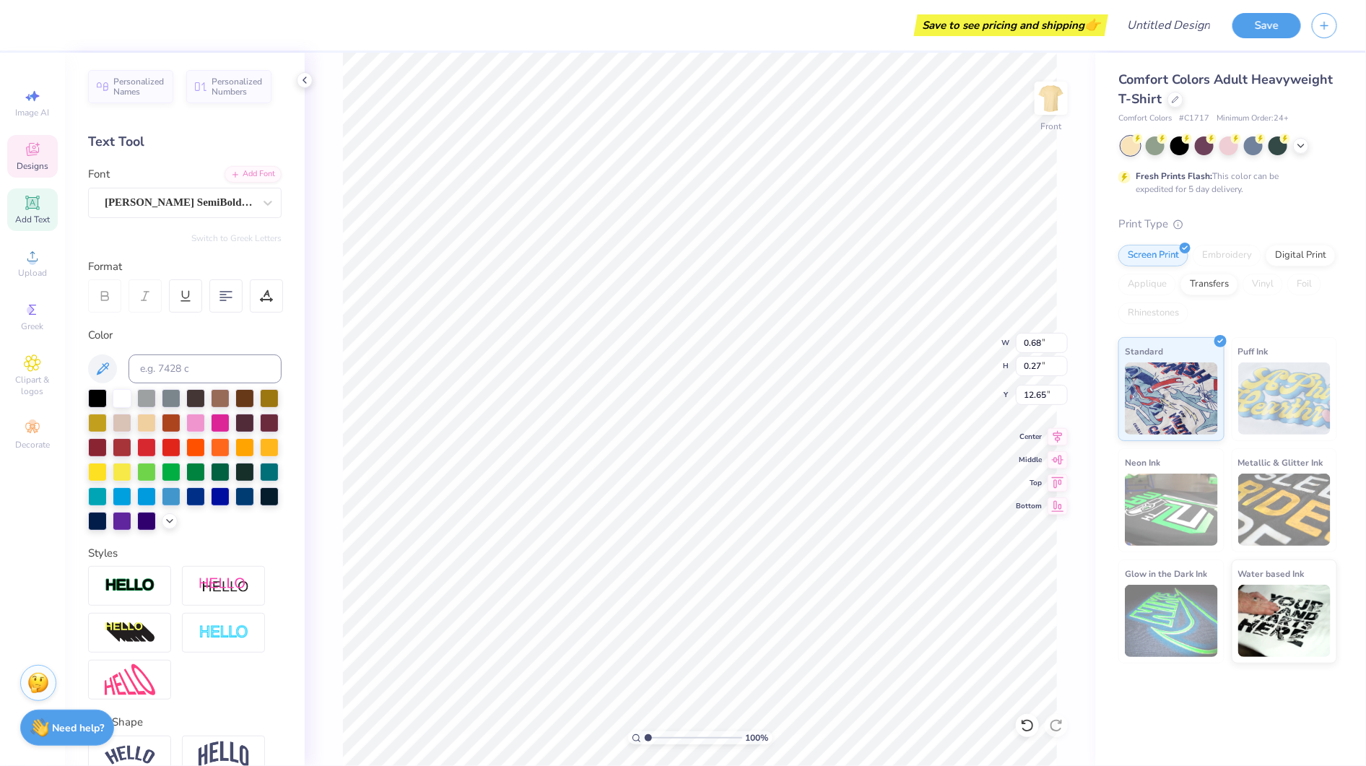
scroll to position [14, 1]
type textarea "2025"
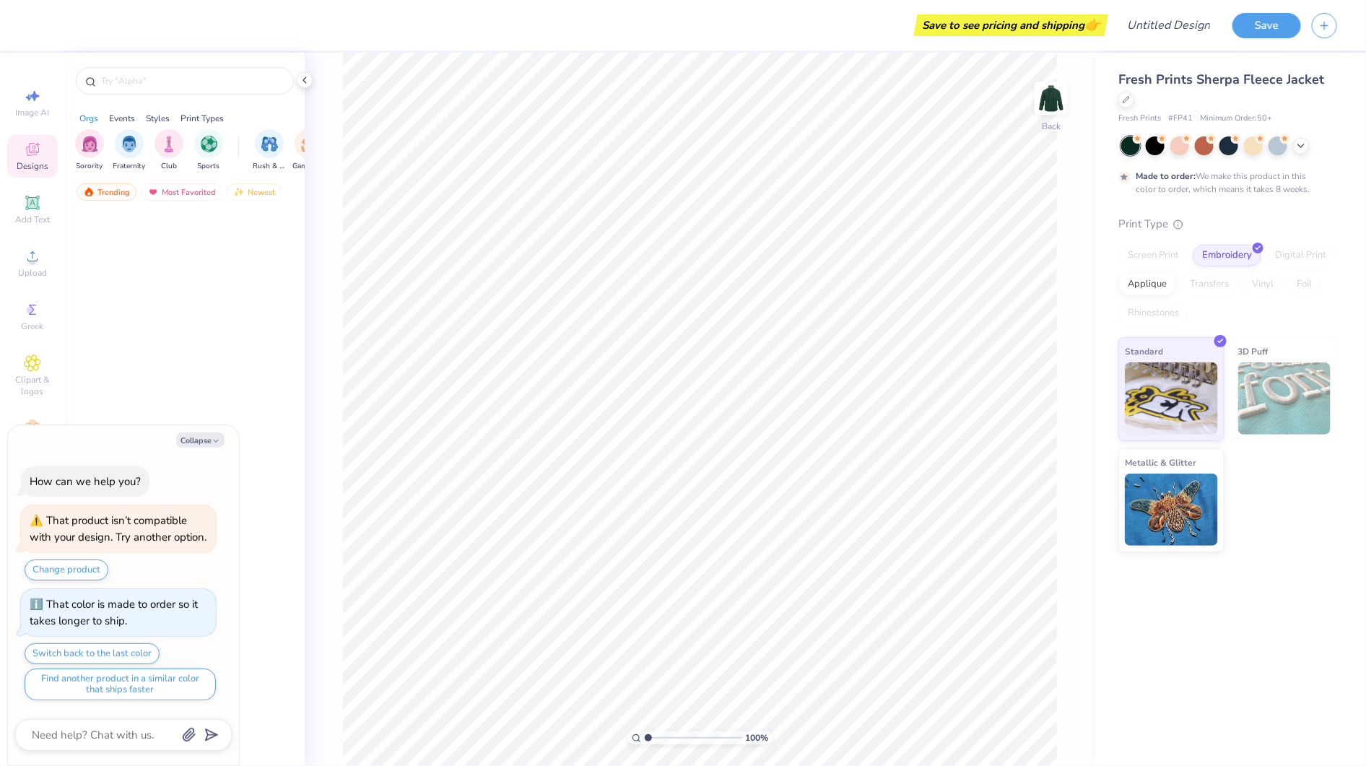
type textarea "x"
